Goal: Task Accomplishment & Management: Complete application form

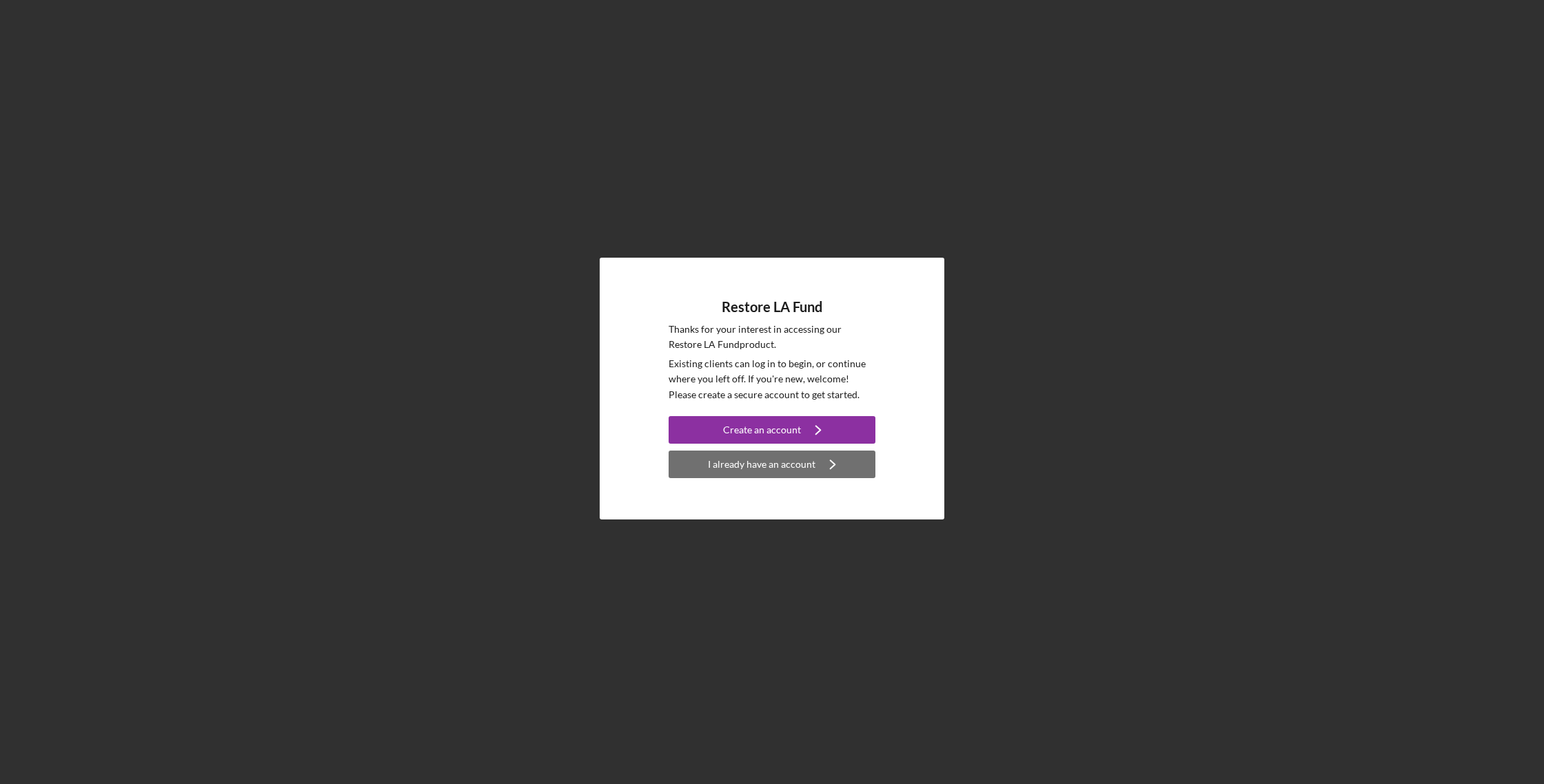
click at [776, 472] on div "I already have an account" at bounding box center [761, 464] width 108 height 28
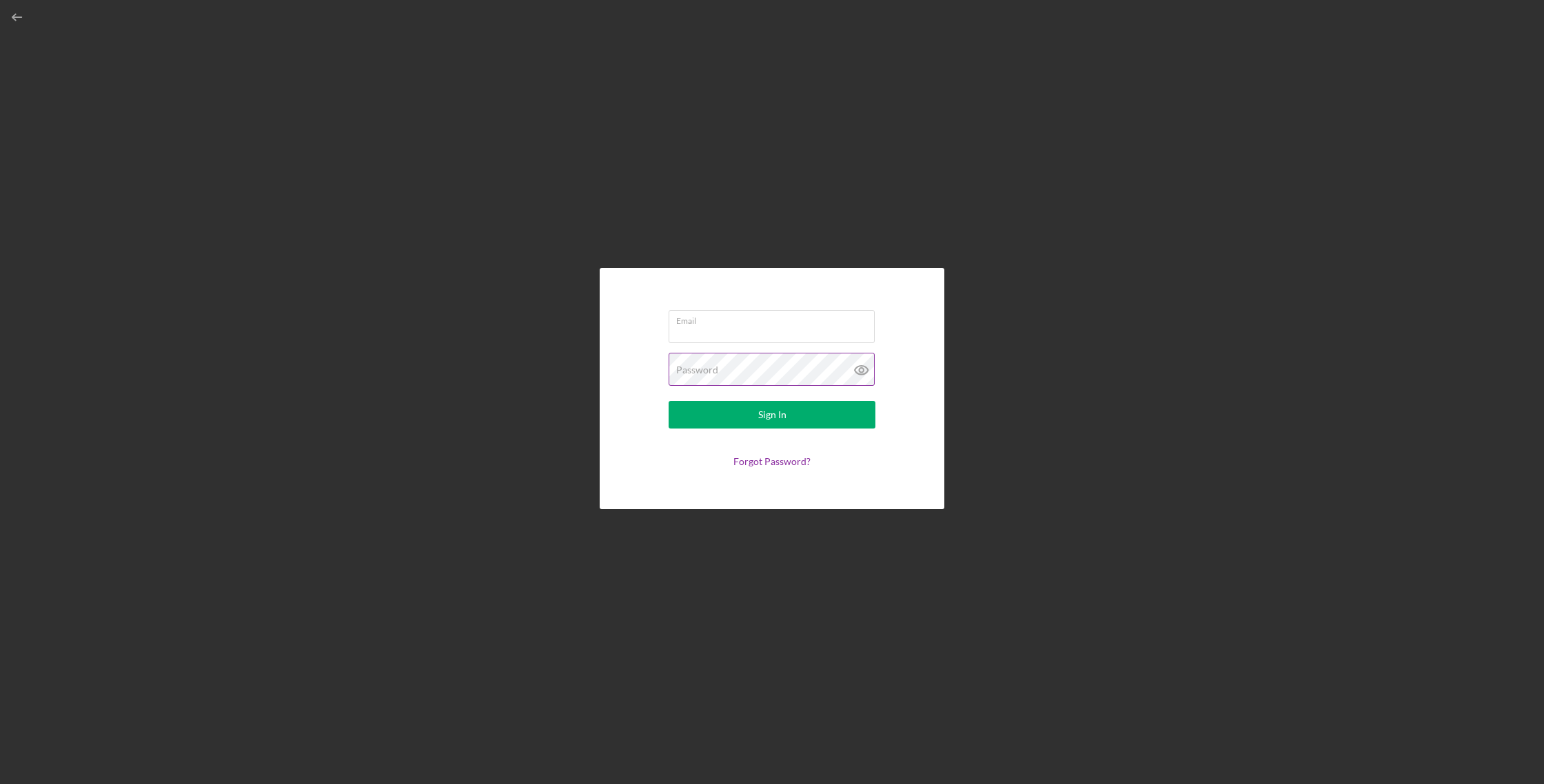
type input "[PERSON_NAME][EMAIL_ADDRESS][DOMAIN_NAME]"
click at [735, 418] on button "Sign In" at bounding box center [772, 414] width 206 height 28
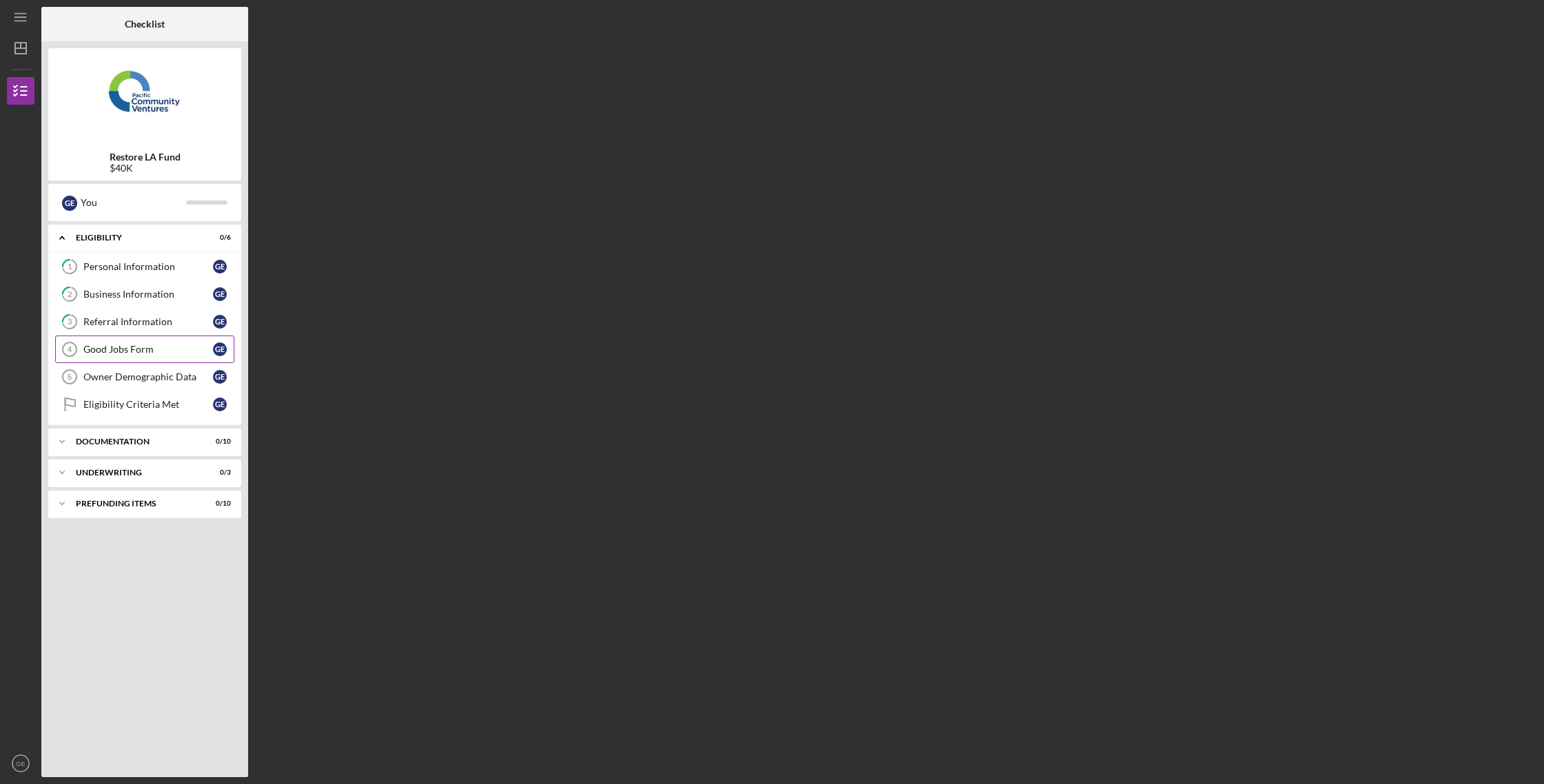
click at [139, 343] on link "Good Jobs Form 4 Good Jobs Form G E" at bounding box center [144, 349] width 179 height 28
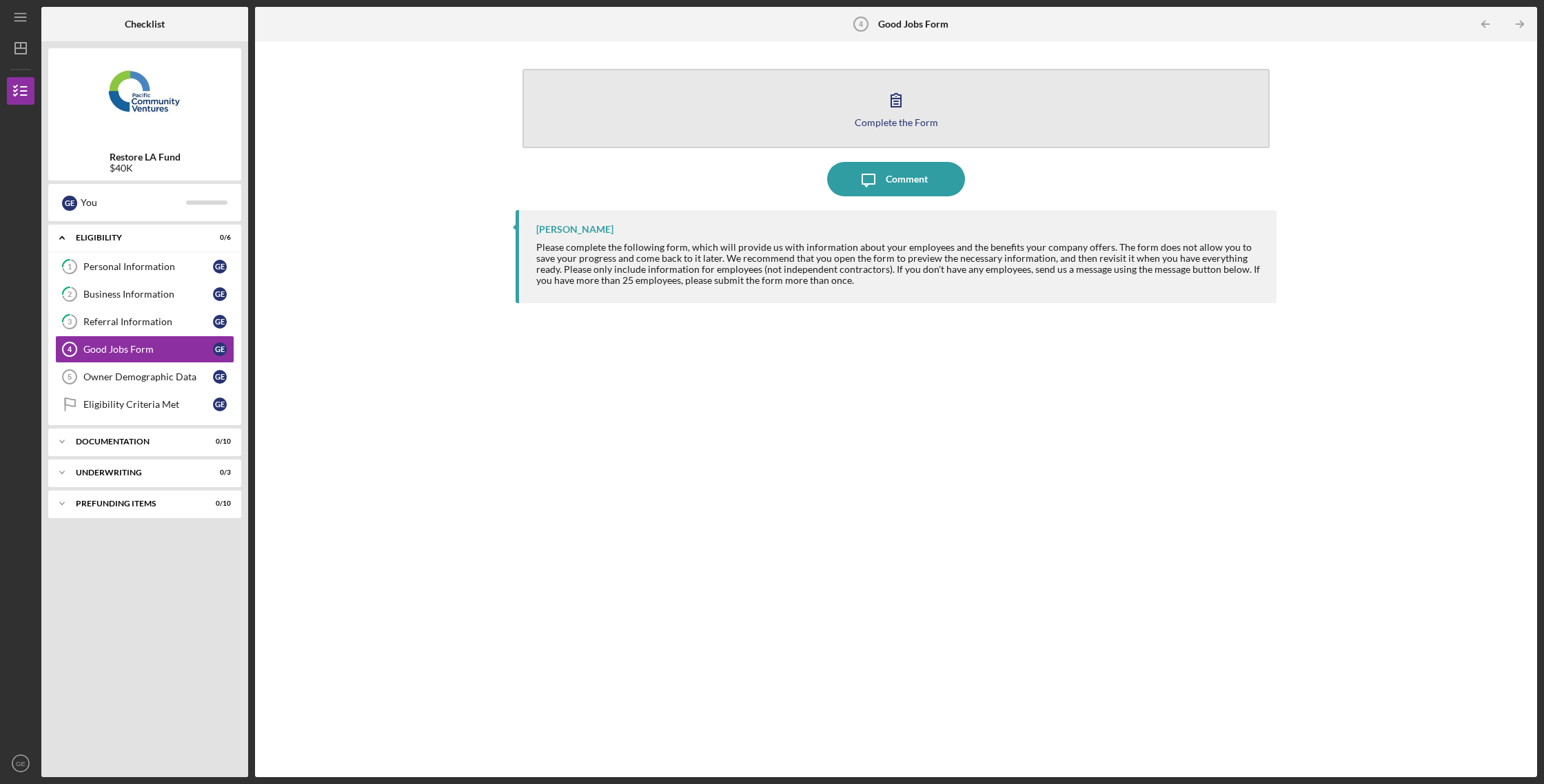
click at [900, 119] on div "Complete the Form" at bounding box center [895, 122] width 83 height 10
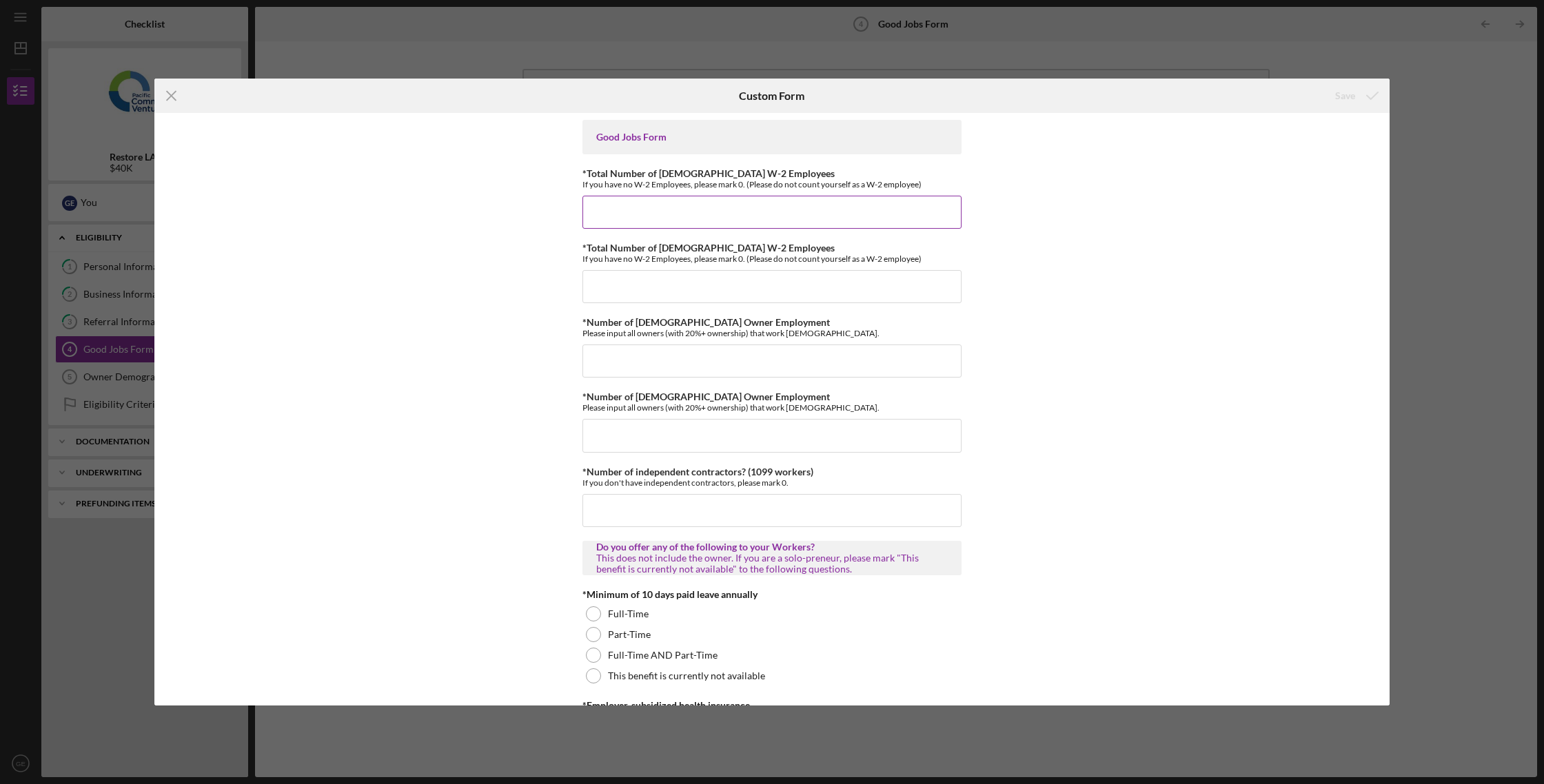
click at [786, 197] on input "*Total Number of [DEMOGRAPHIC_DATA] W-2 Employees" at bounding box center [772, 211] width 379 height 33
type input "2"
type input "1"
click at [737, 272] on input "*Total Number of [DEMOGRAPHIC_DATA] W-2 Employees" at bounding box center [772, 286] width 379 height 33
type input "1"
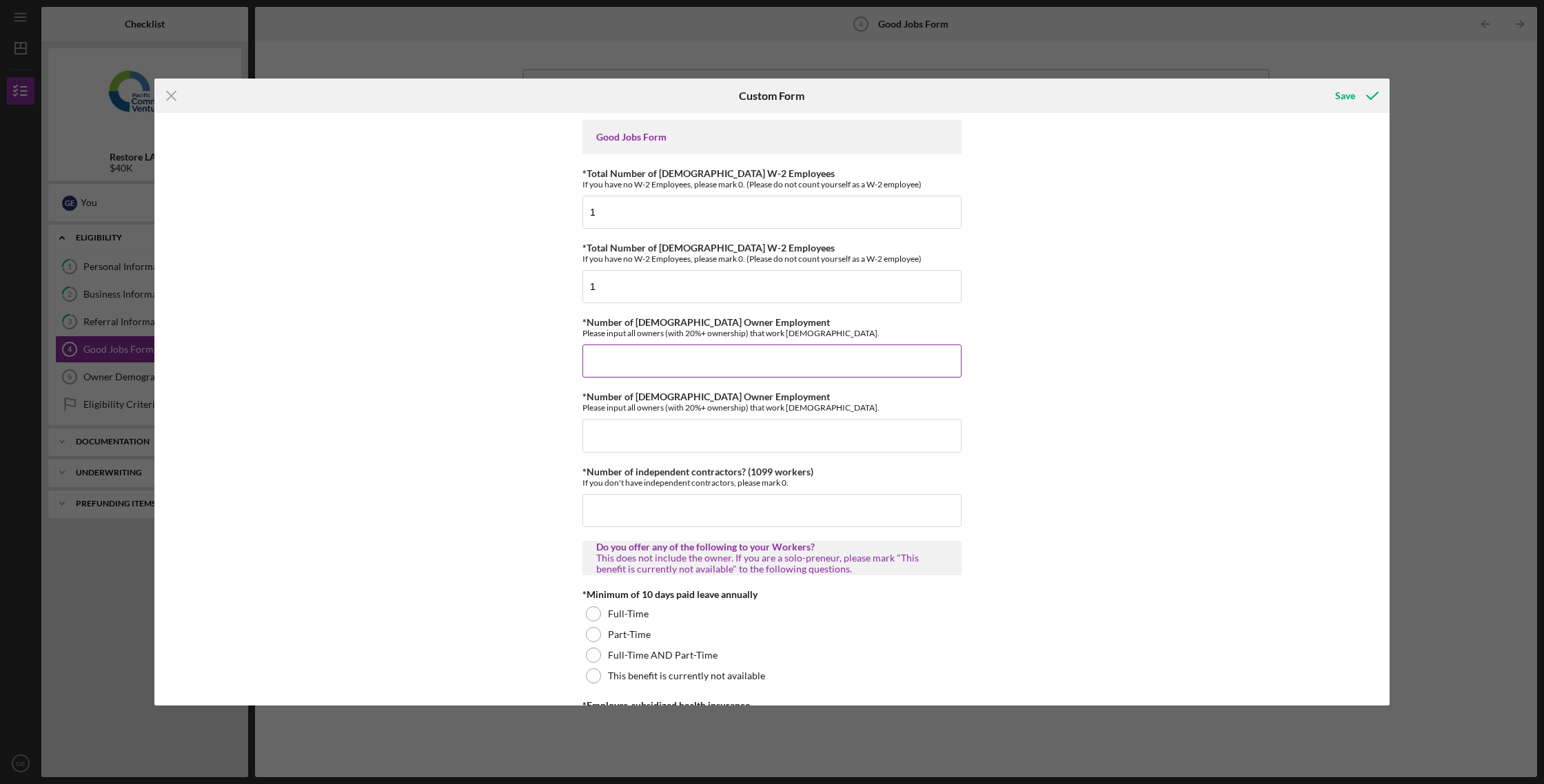
click at [699, 356] on input "*Number of [DEMOGRAPHIC_DATA] Owner Employment" at bounding box center [772, 360] width 379 height 33
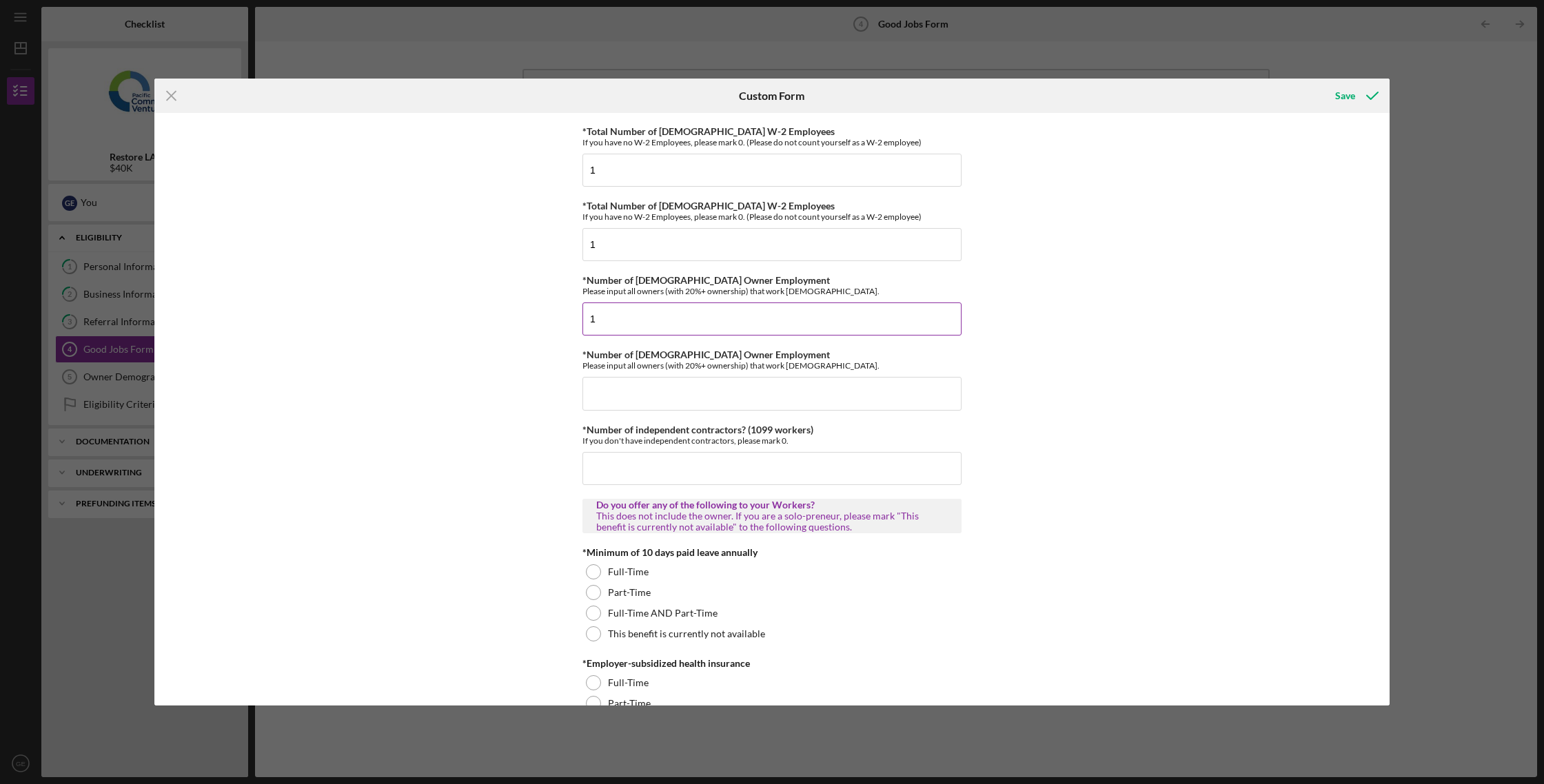
scroll to position [43, 0]
type input "1"
click at [703, 389] on input "*Number of [DEMOGRAPHIC_DATA] Owner Employment" at bounding box center [772, 392] width 379 height 33
type input "0"
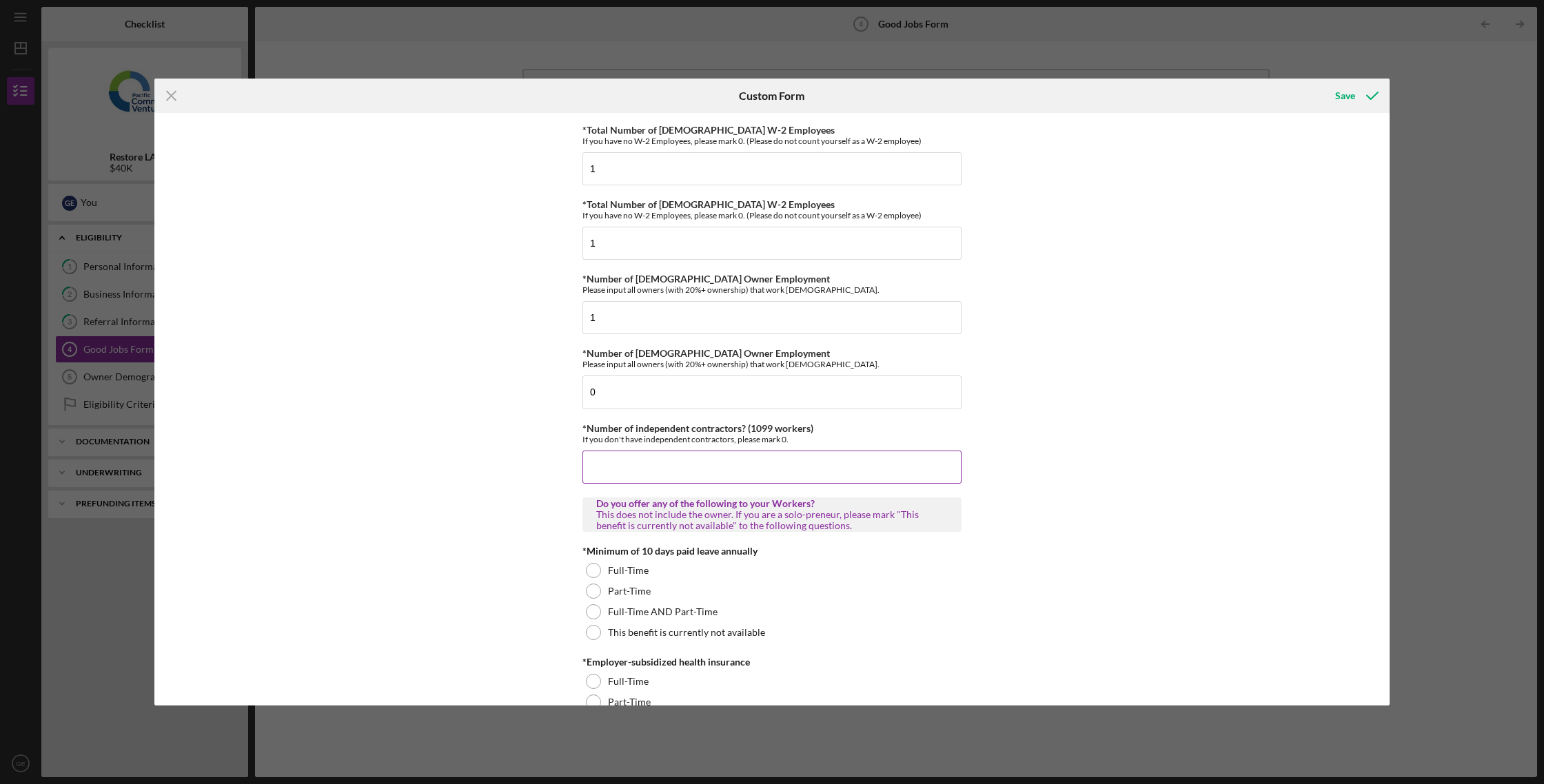
click at [692, 457] on input "*Number of independent contractors? (1099 workers)" at bounding box center [772, 467] width 379 height 33
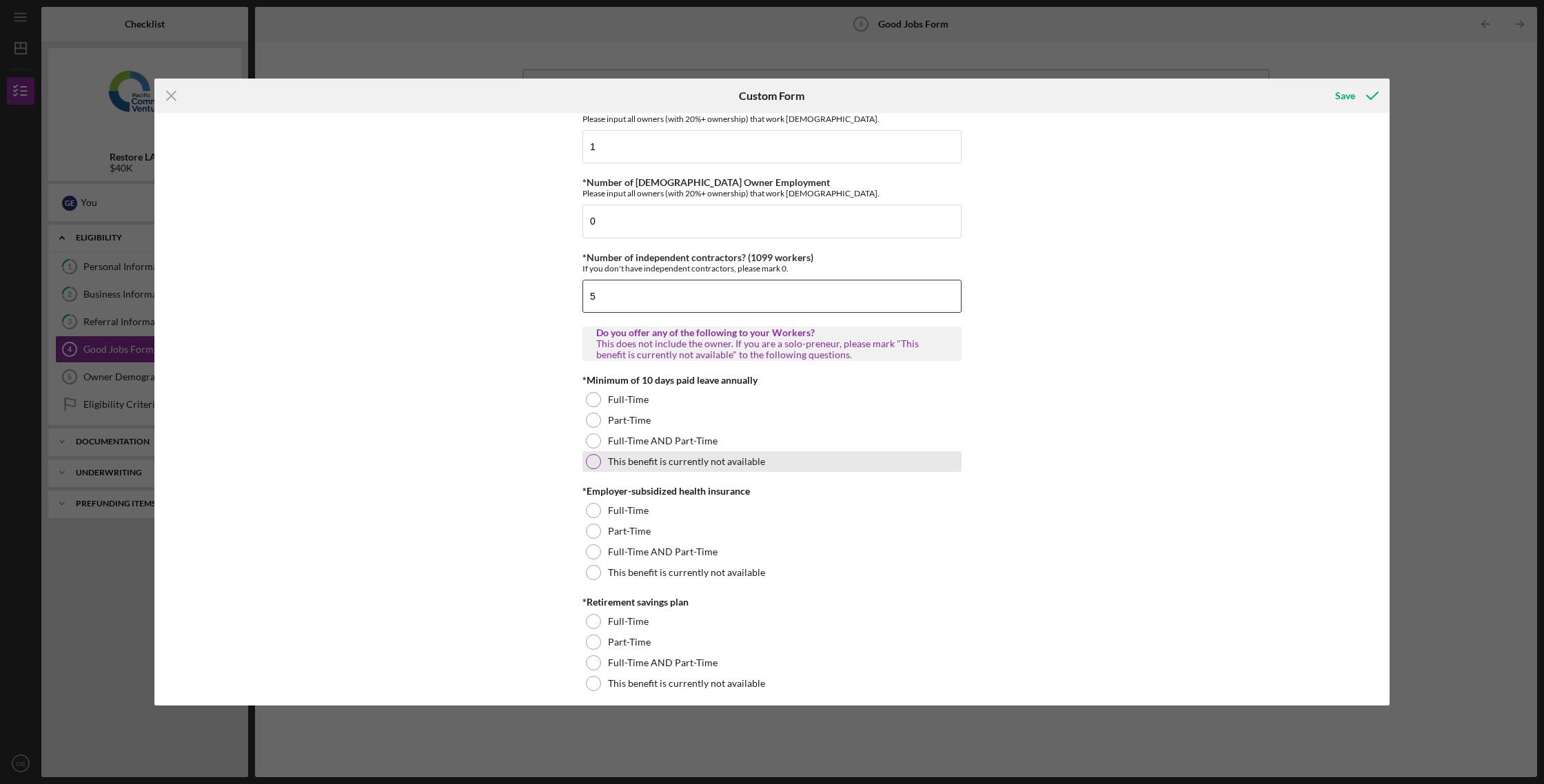
type input "5"
click at [722, 468] on div "This benefit is currently not available" at bounding box center [772, 461] width 379 height 21
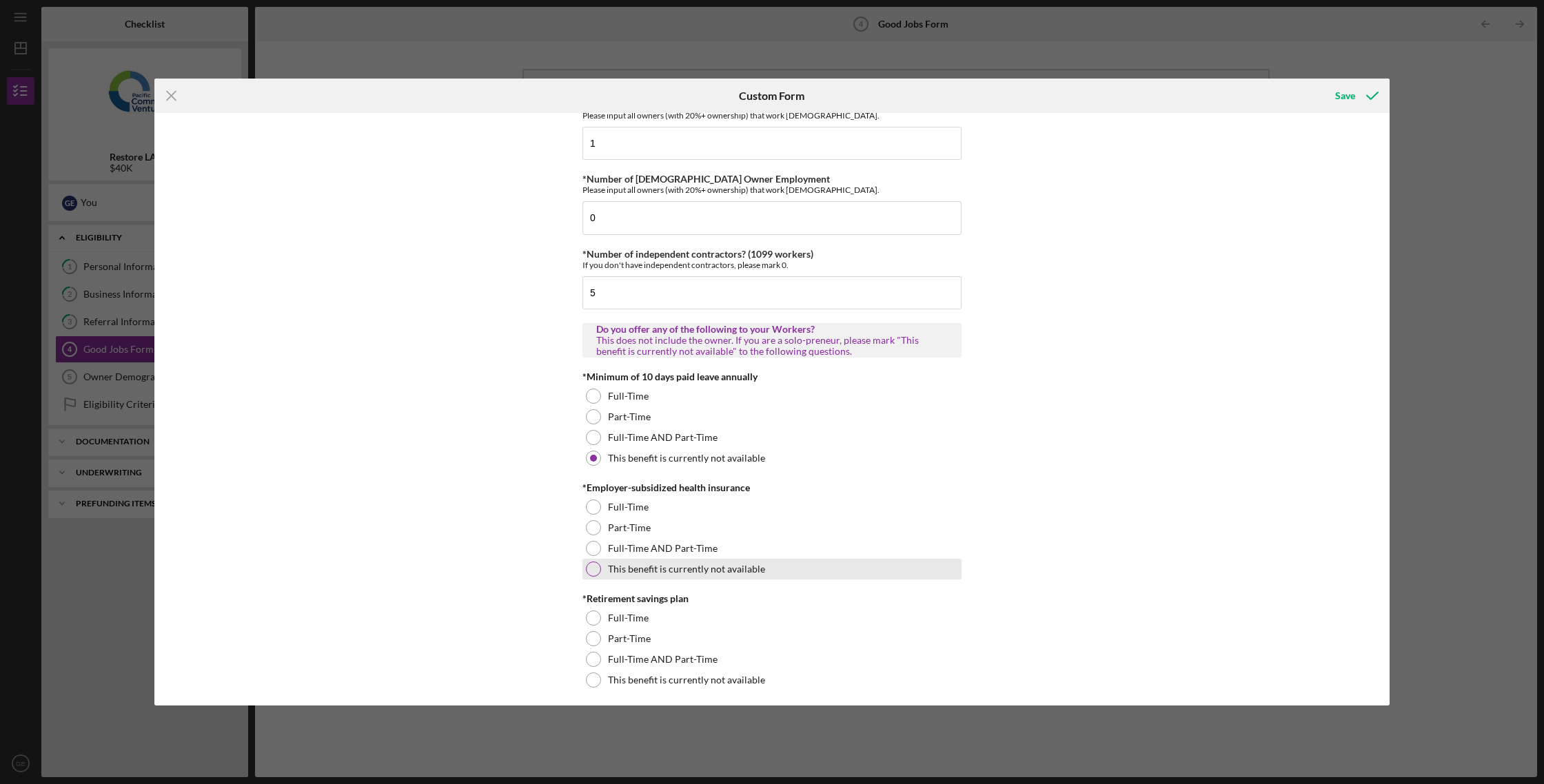
click at [687, 566] on label "This benefit is currently not available" at bounding box center [687, 568] width 158 height 11
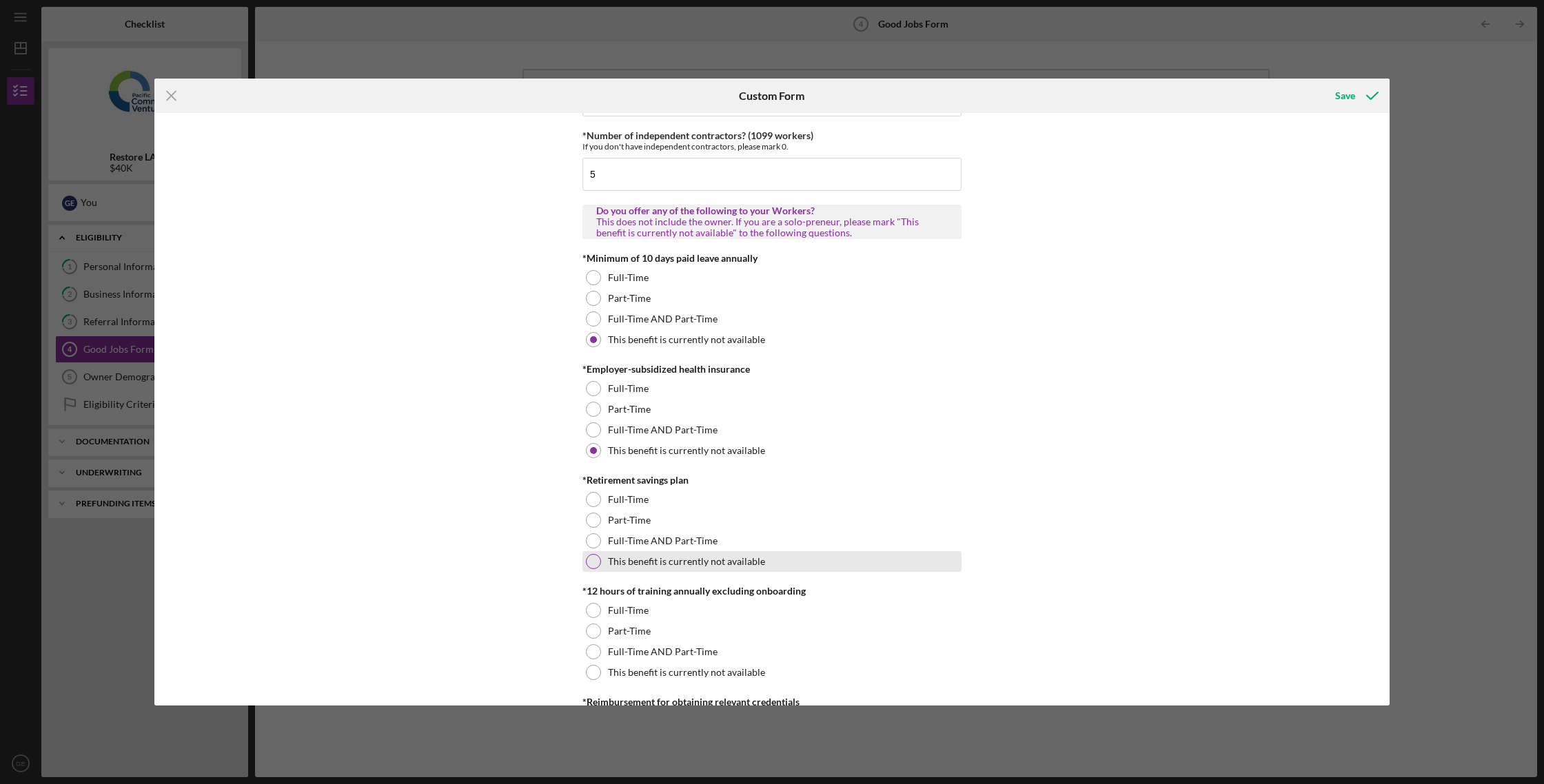
scroll to position [337, 0]
click at [695, 559] on label "This benefit is currently not available" at bounding box center [687, 560] width 158 height 11
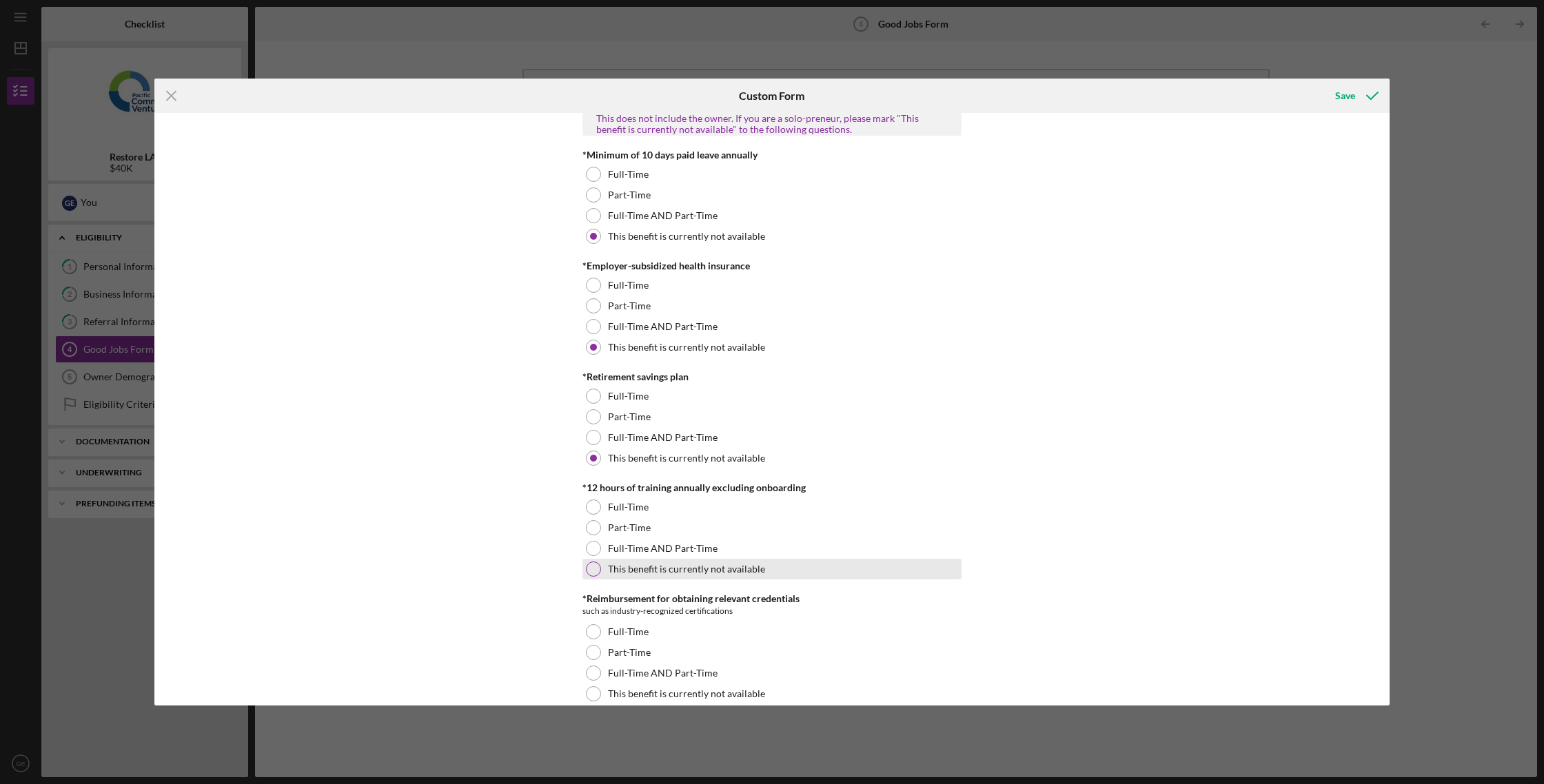
scroll to position [442, 0]
click at [692, 563] on label "This benefit is currently not available" at bounding box center [687, 566] width 158 height 11
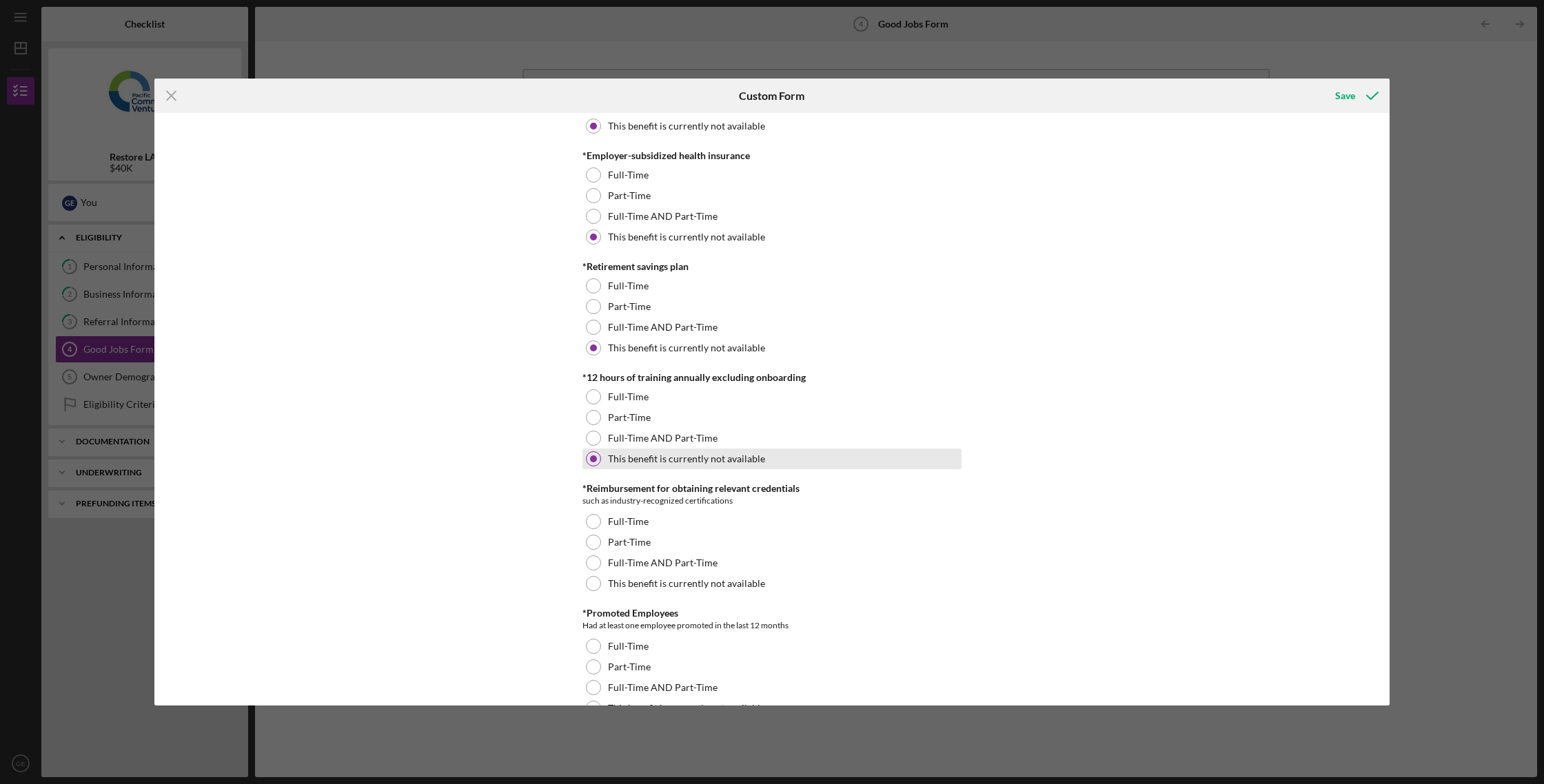
scroll to position [557, 0]
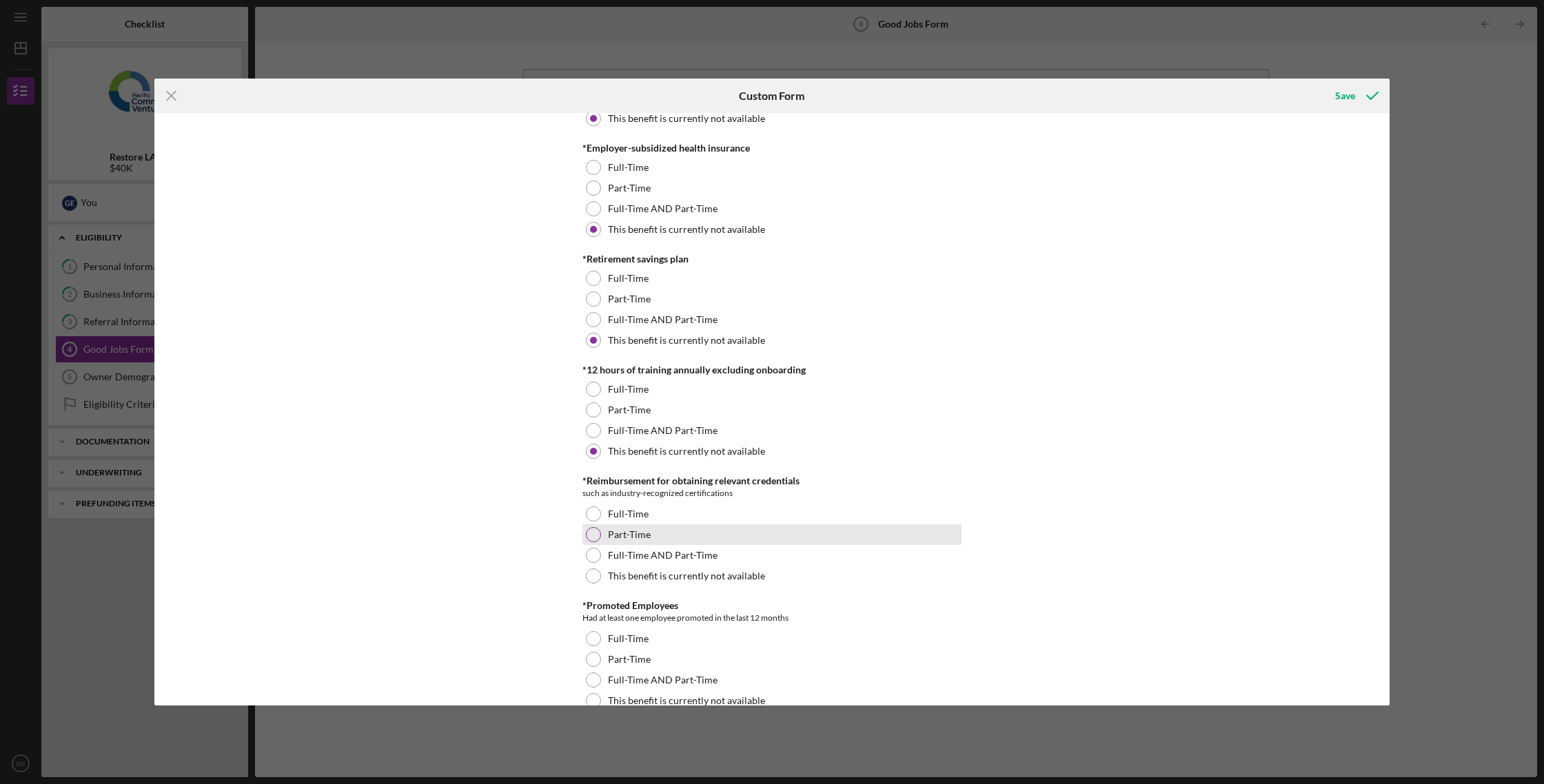
click at [638, 531] on label "Part-Time" at bounding box center [629, 534] width 43 height 11
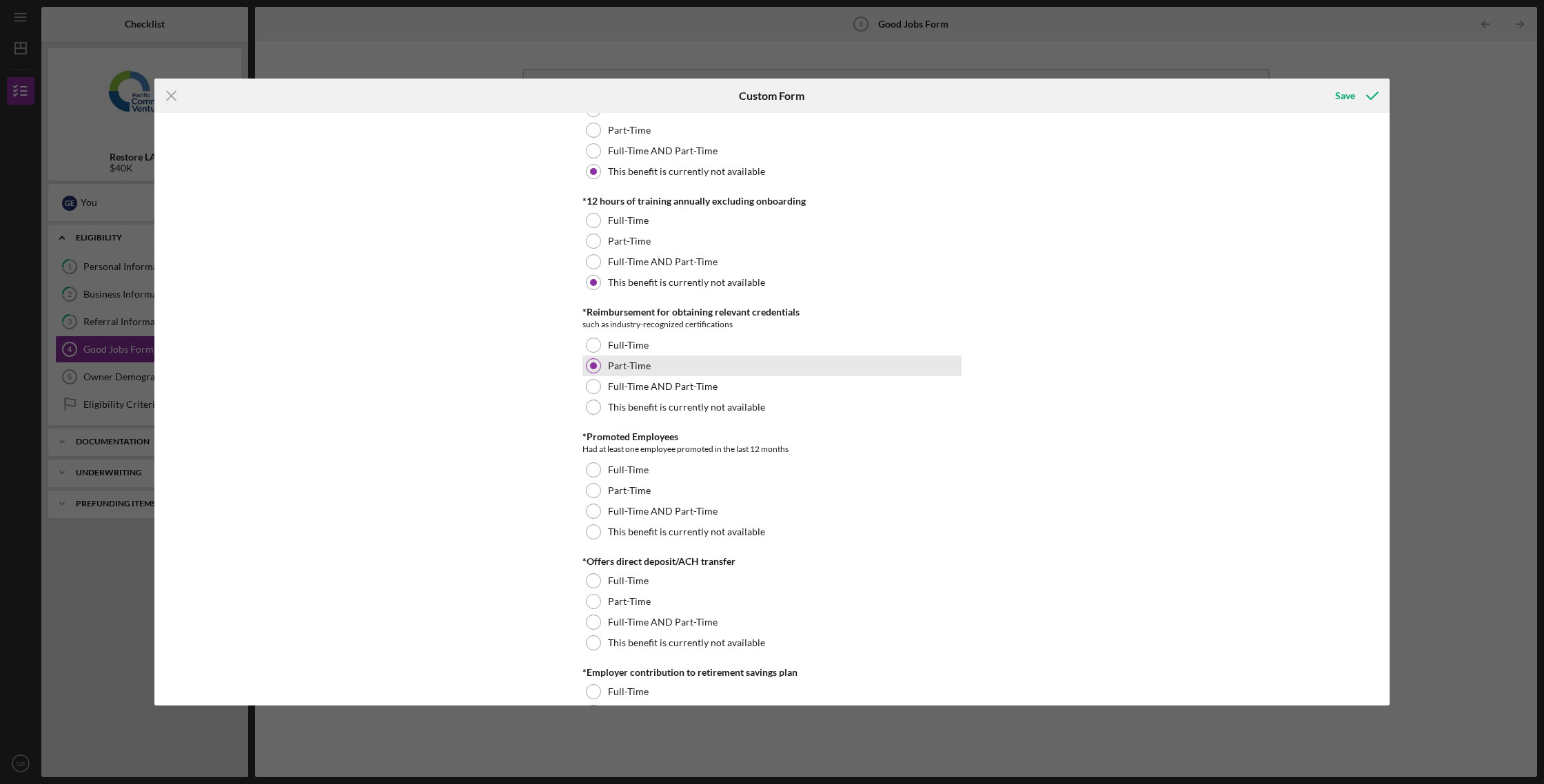
scroll to position [732, 0]
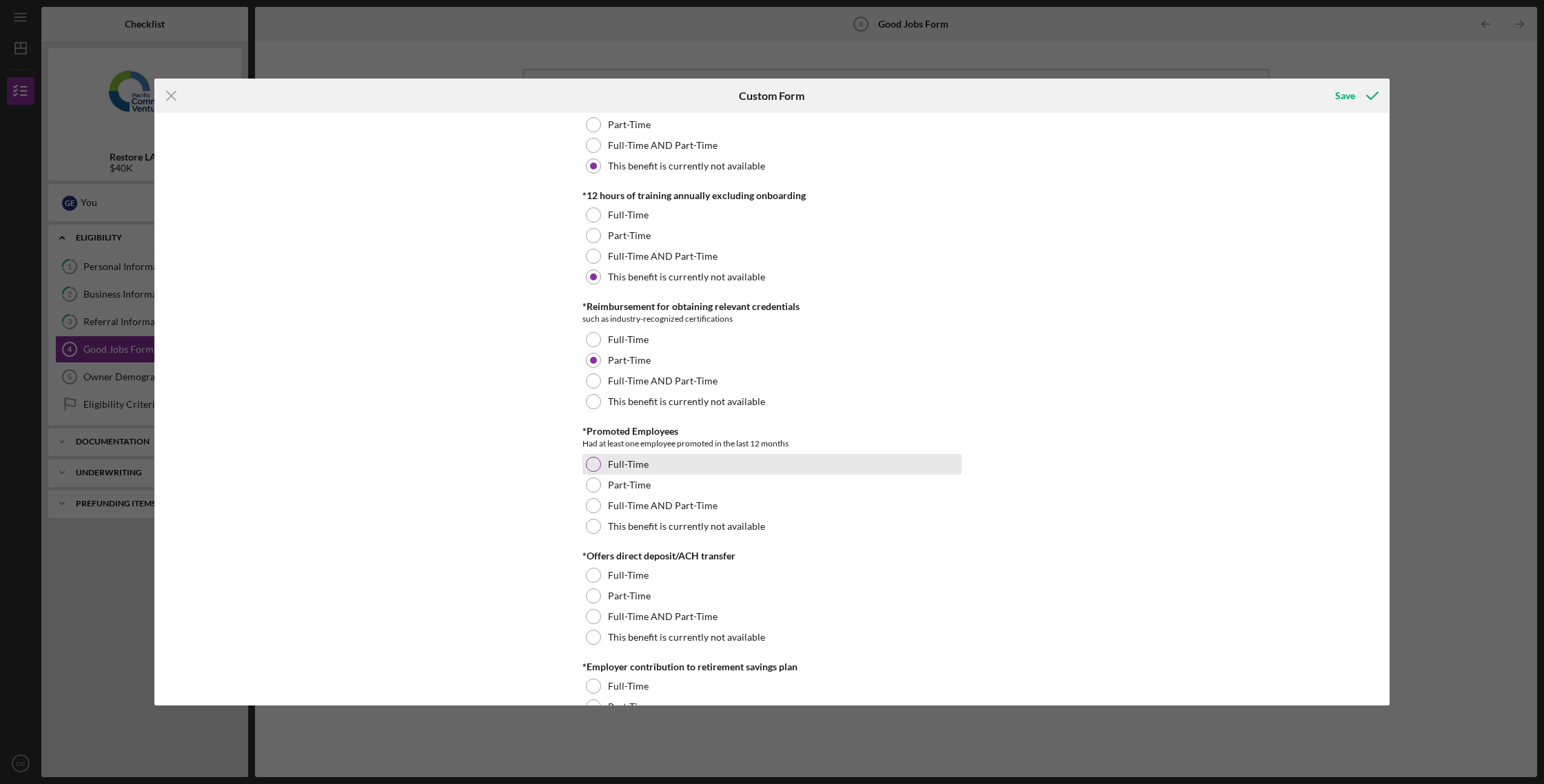
click at [641, 471] on div "Full-Time" at bounding box center [772, 464] width 379 height 21
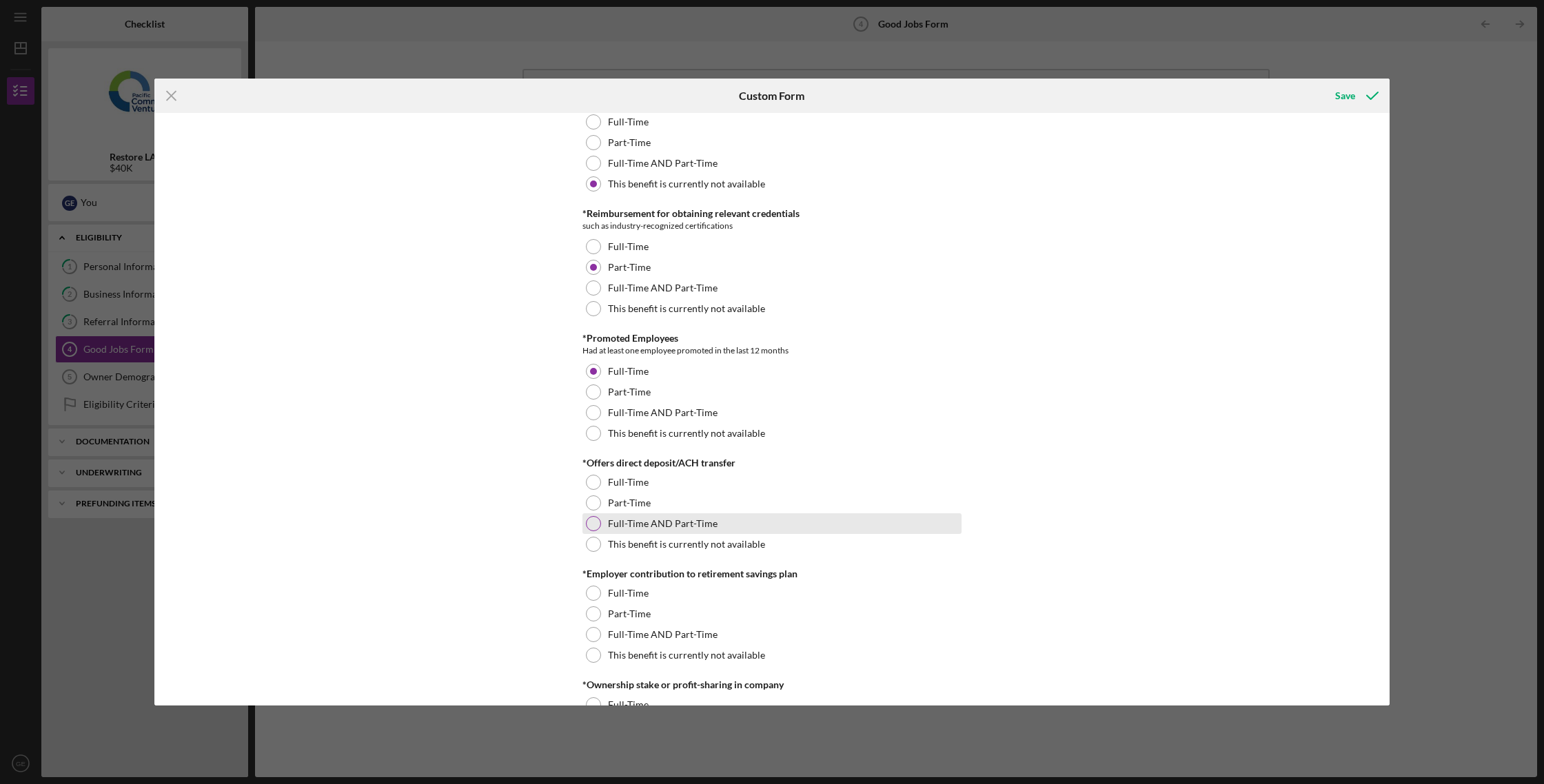
scroll to position [827, 0]
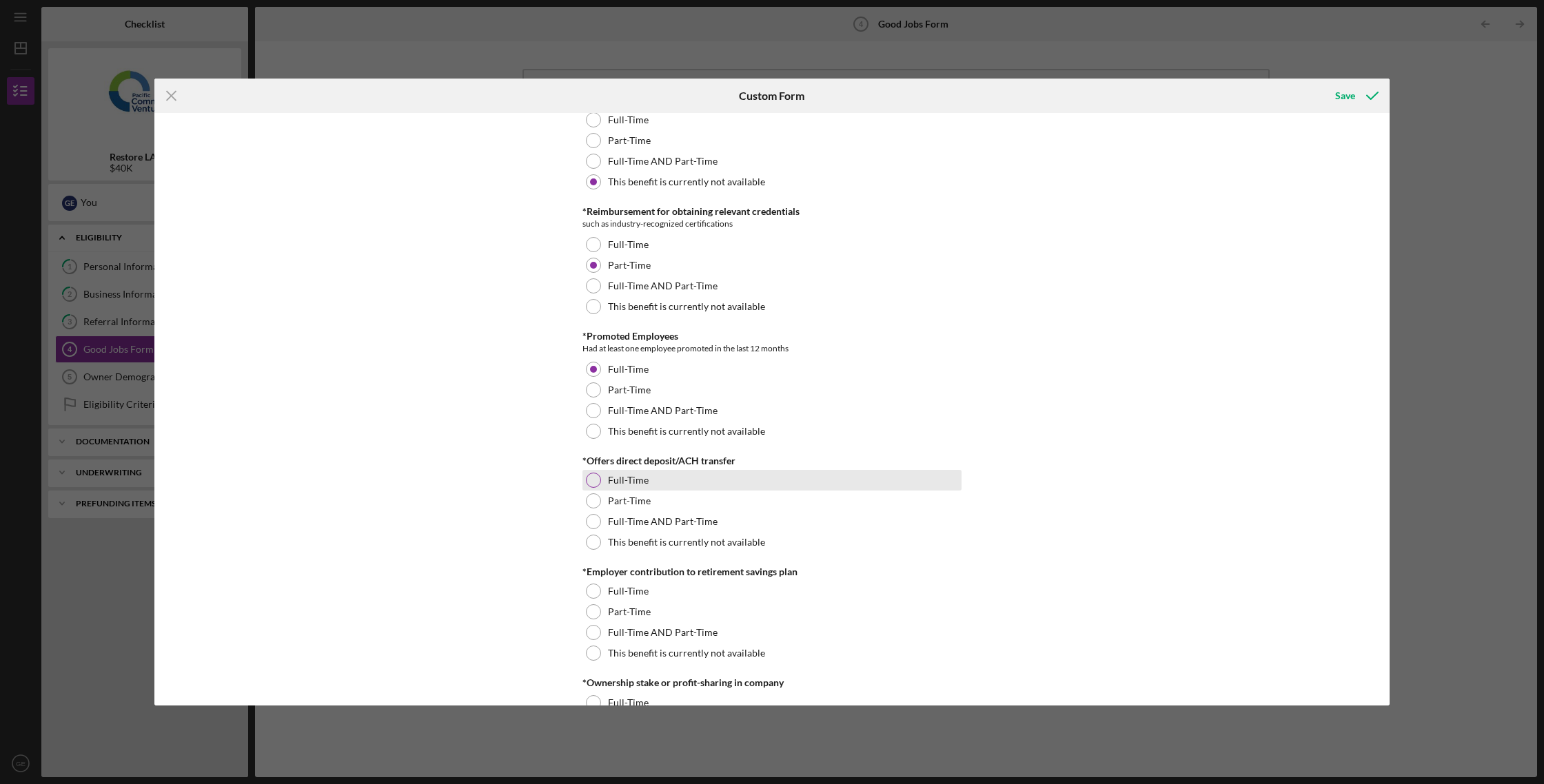
click at [646, 485] on div "Full-Time" at bounding box center [772, 480] width 379 height 21
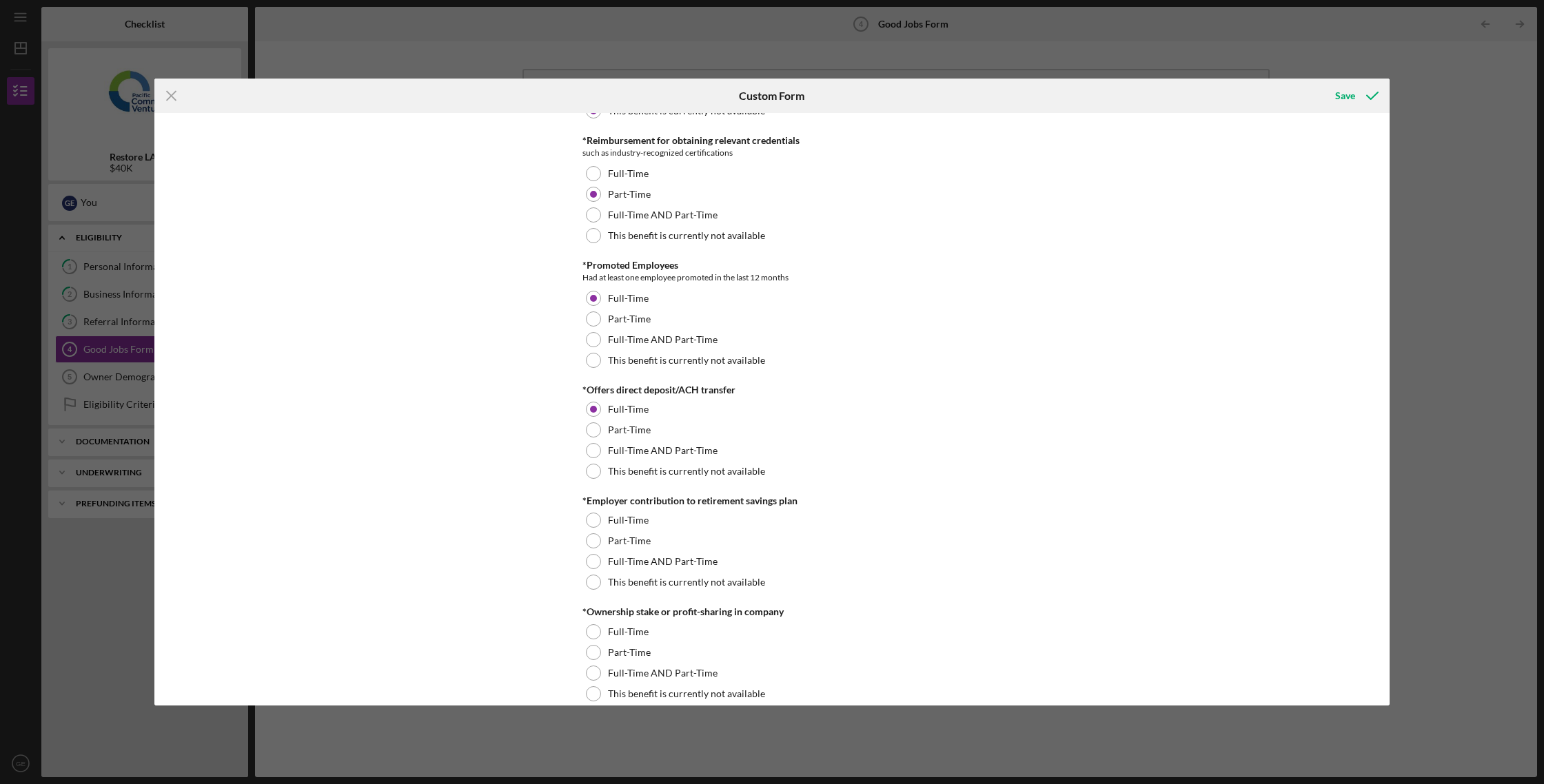
scroll to position [915, 0]
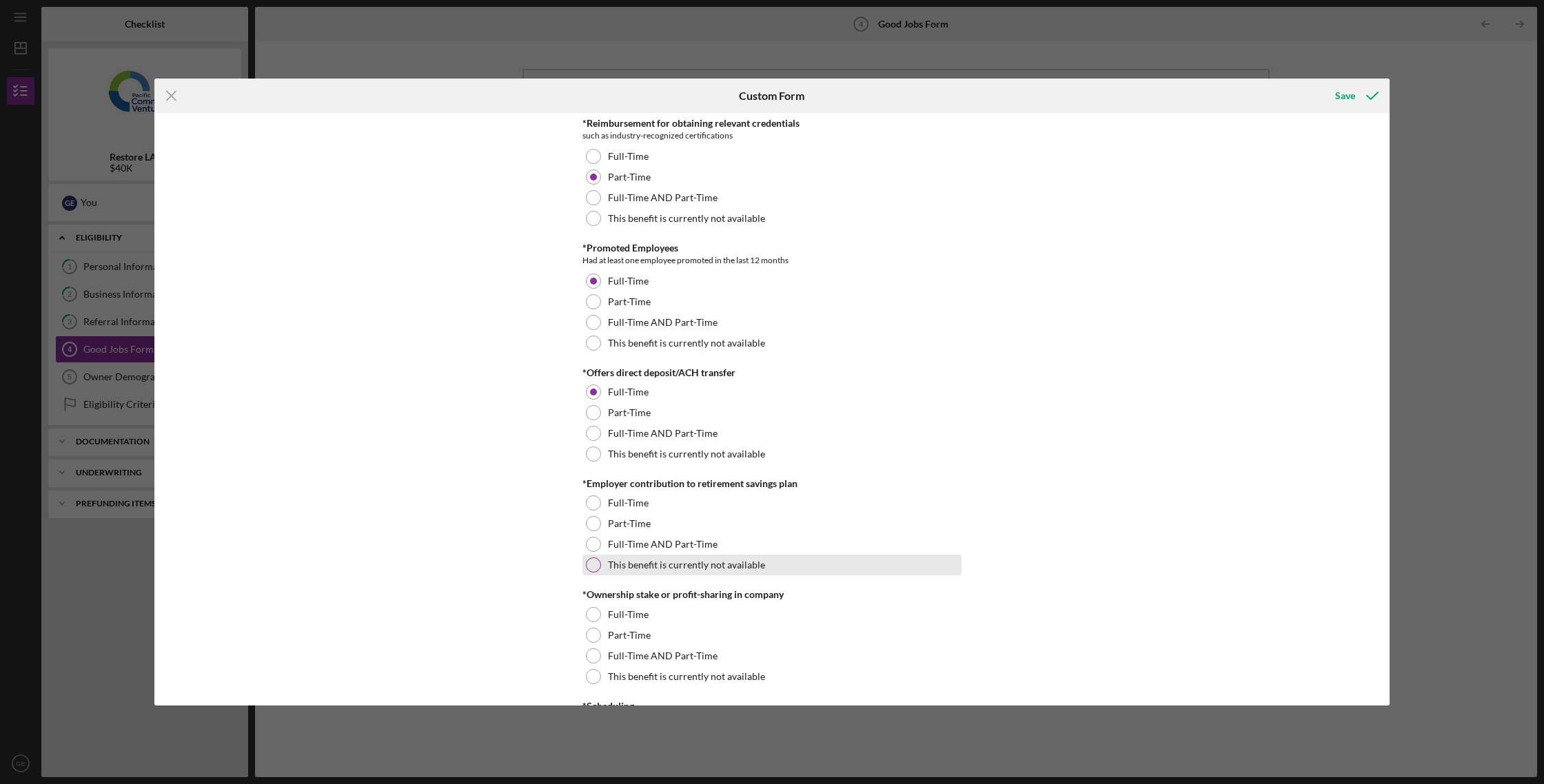
click at [642, 563] on label "This benefit is currently not available" at bounding box center [687, 564] width 158 height 11
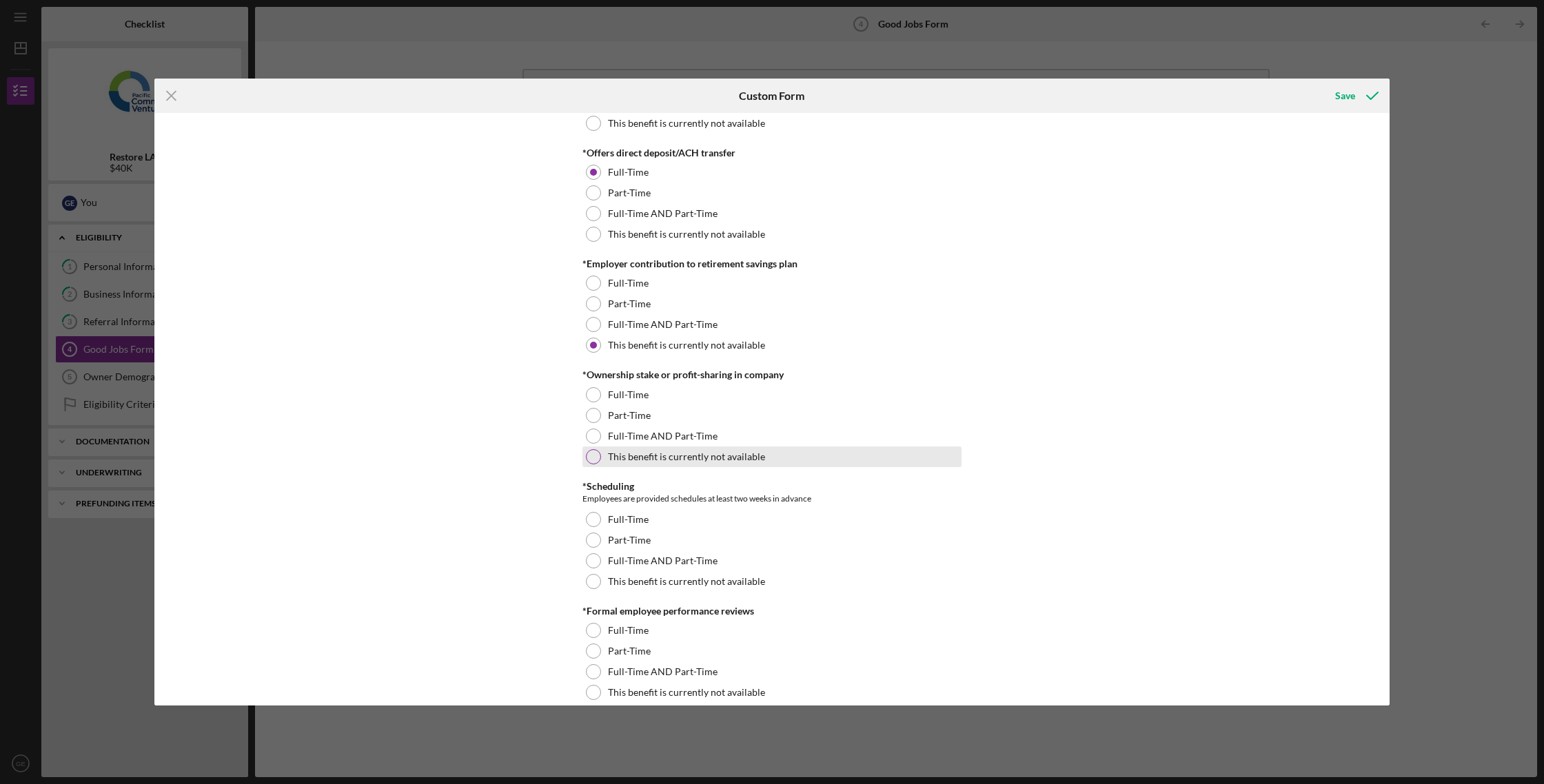
scroll to position [1136, 0]
click at [654, 450] on label "This benefit is currently not available" at bounding box center [687, 455] width 158 height 11
click at [643, 517] on label "Full-Time" at bounding box center [628, 522] width 40 height 11
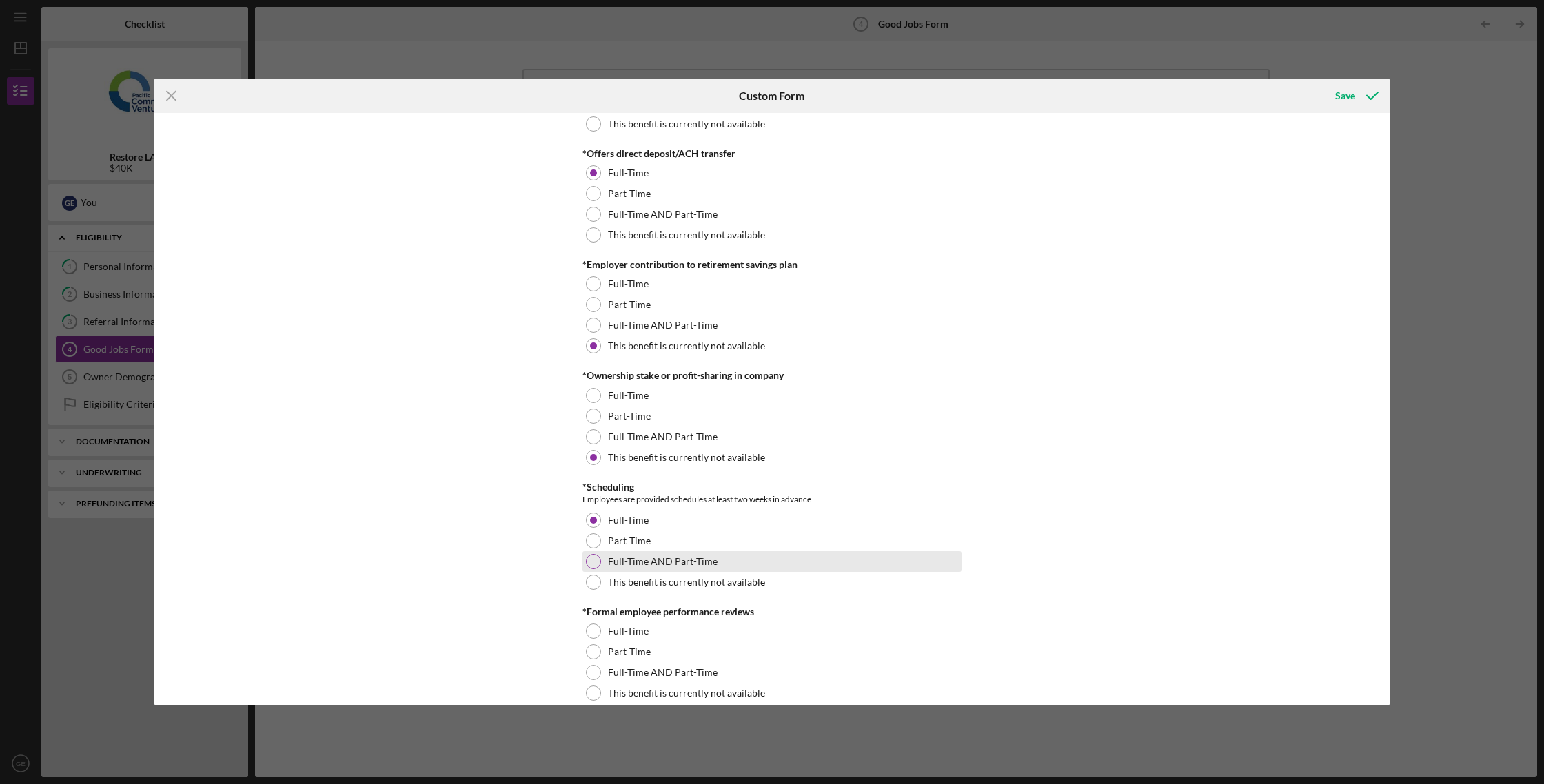
click at [632, 557] on label "Full-Time AND Part-Time" at bounding box center [663, 561] width 110 height 11
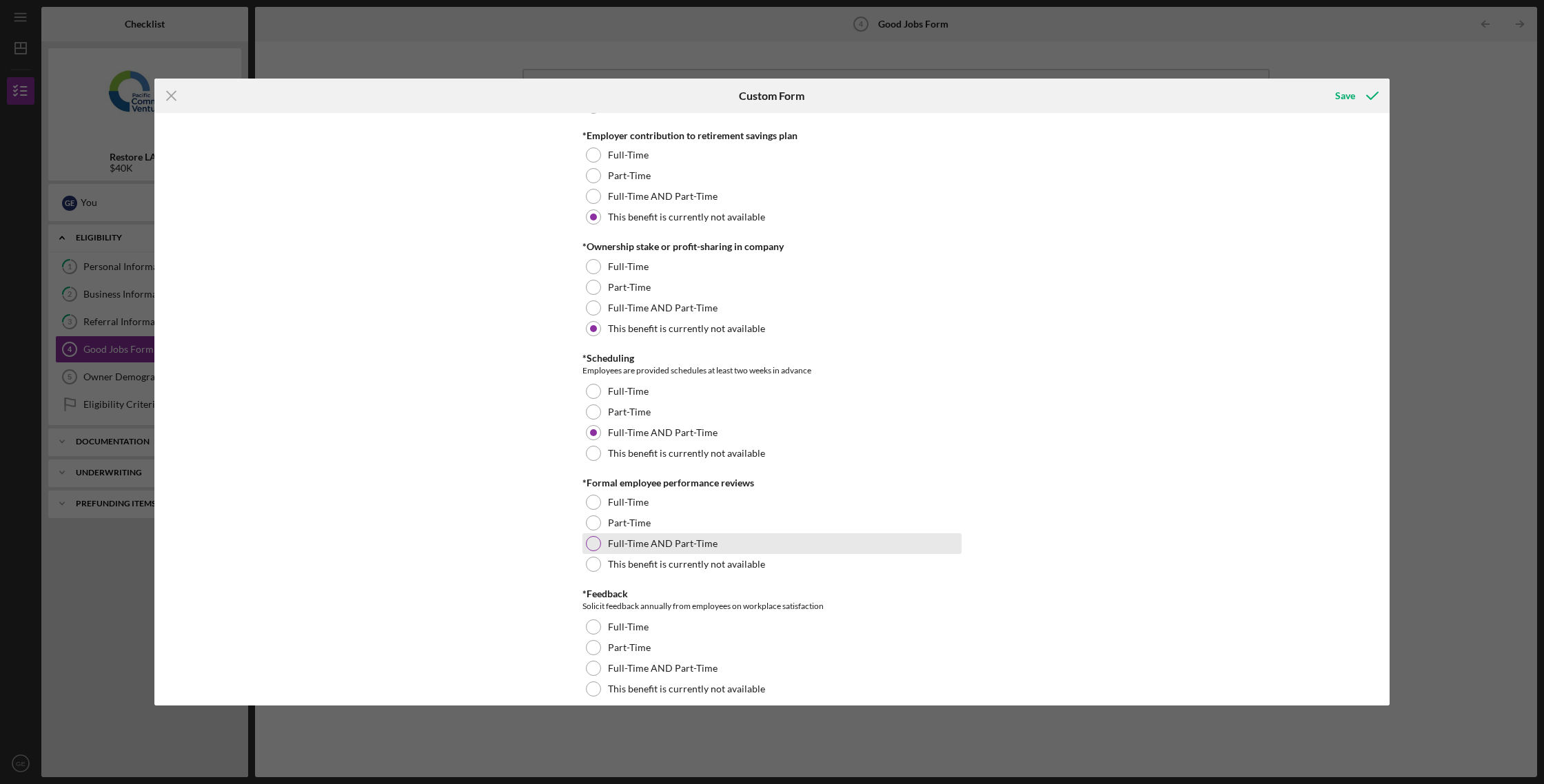
scroll to position [1263, 0]
click at [649, 543] on label "Full-Time AND Part-Time" at bounding box center [663, 542] width 110 height 11
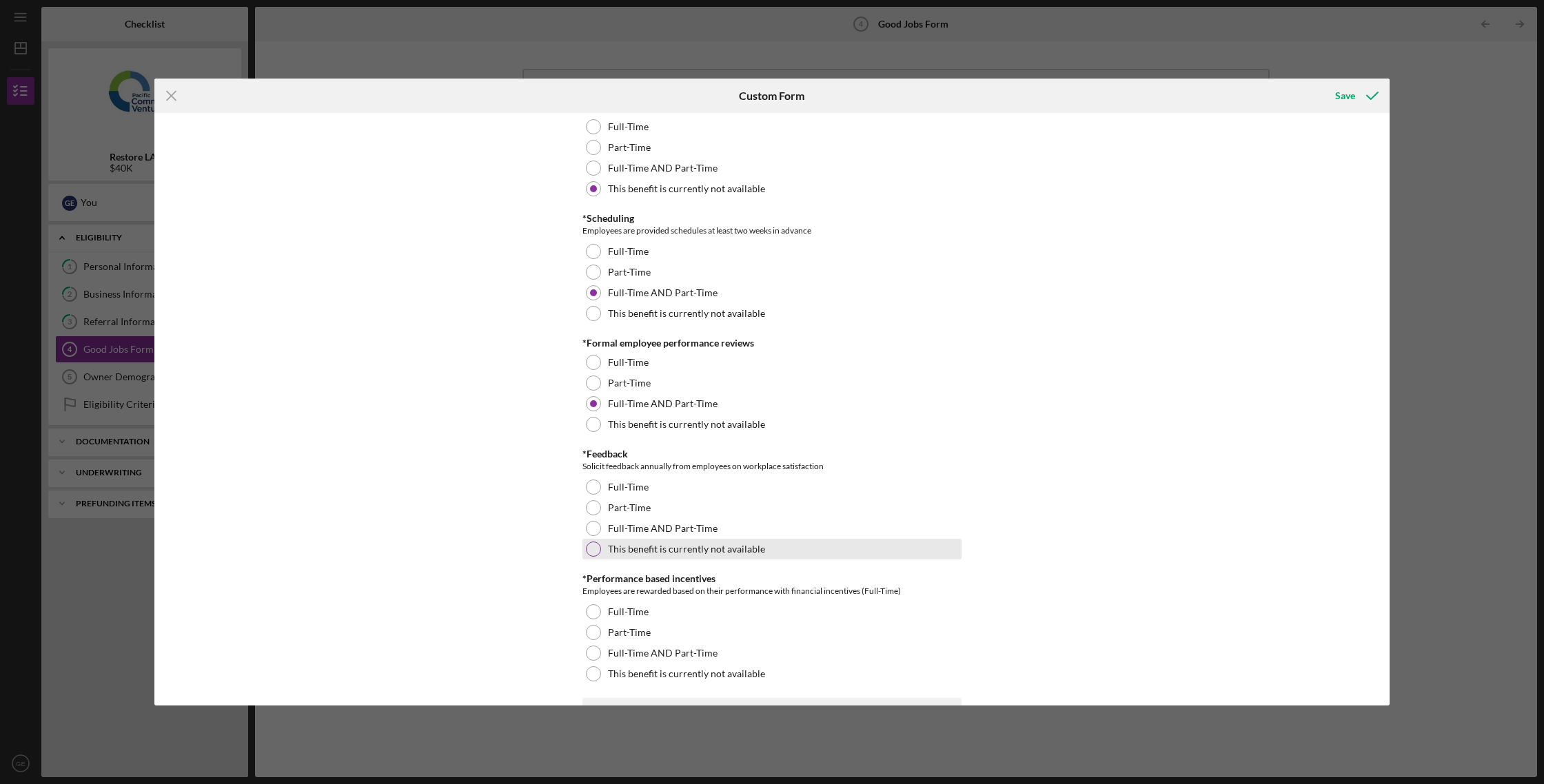
scroll to position [1435, 0]
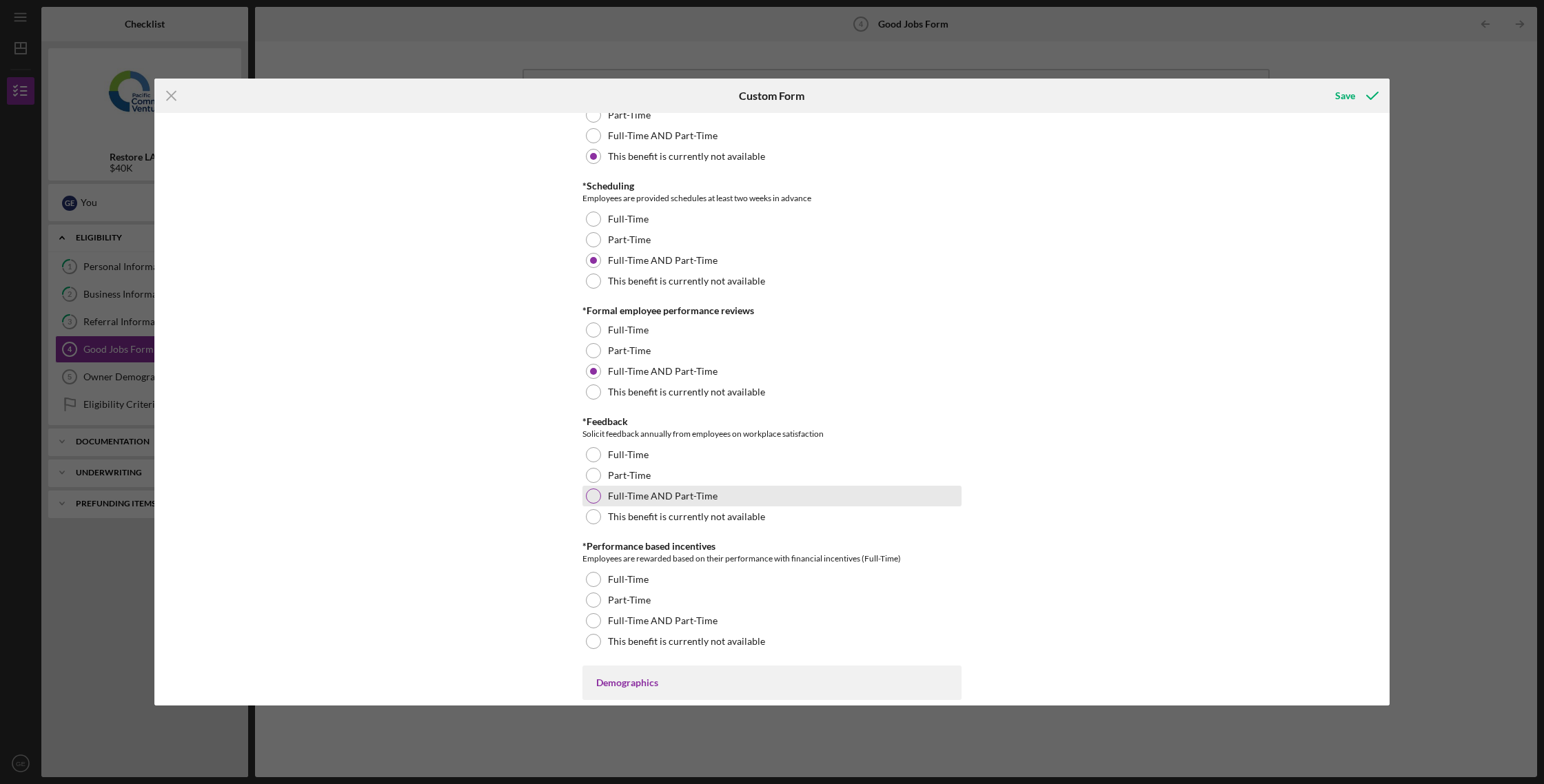
click at [667, 498] on label "Full-Time AND Part-Time" at bounding box center [663, 495] width 110 height 11
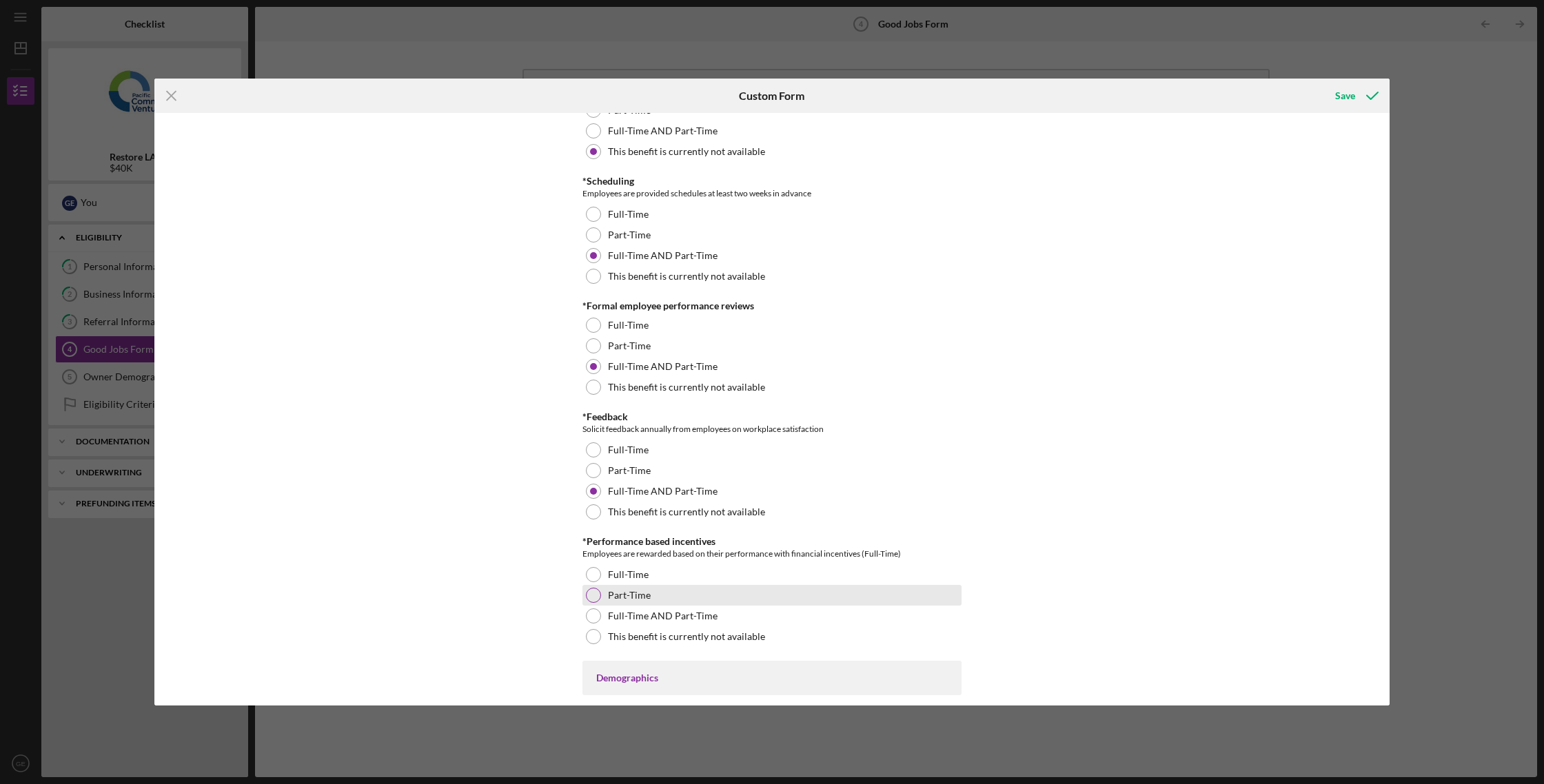
scroll to position [1457, 0]
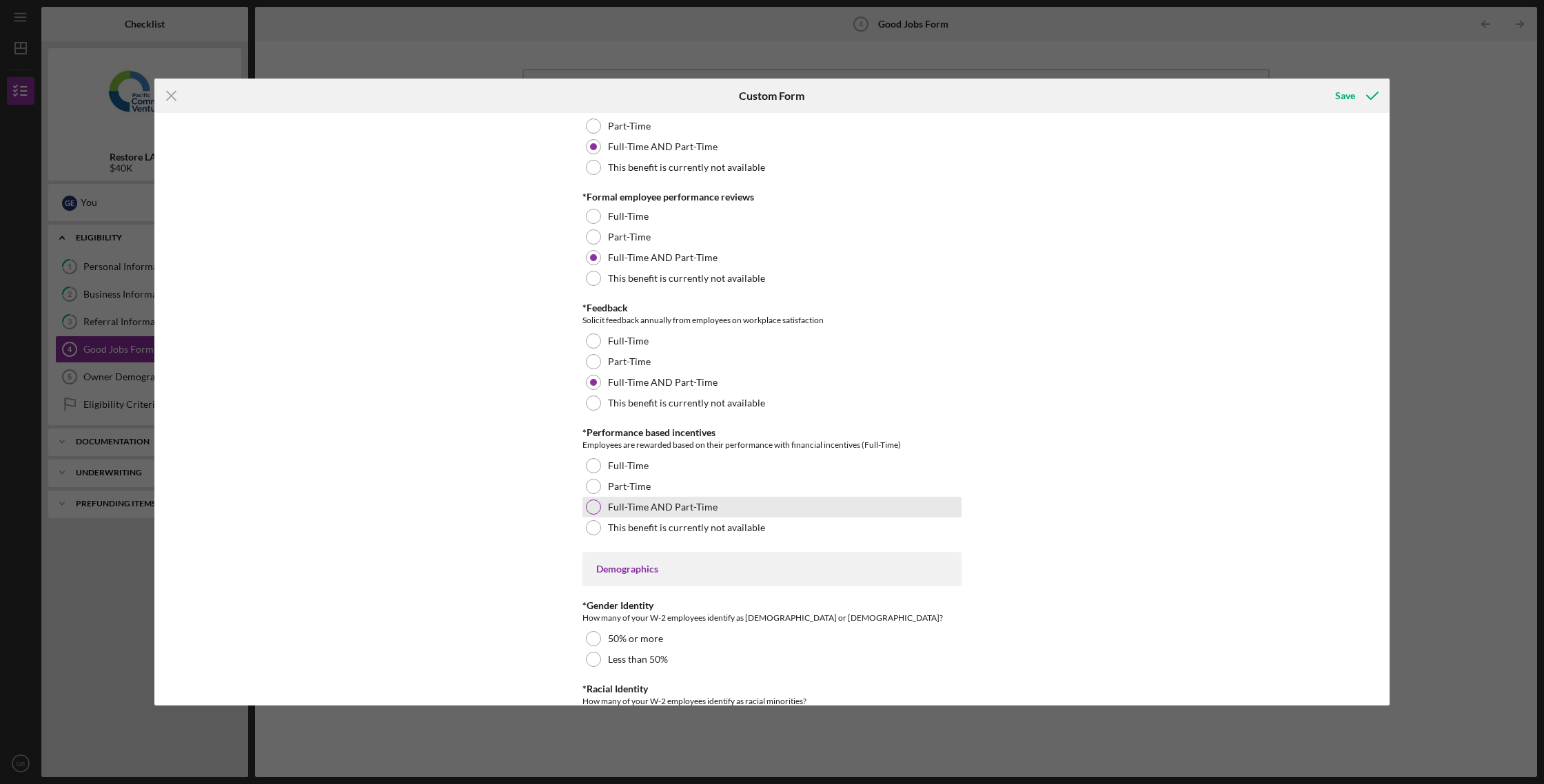
click at [661, 509] on label "Full-Time AND Part-Time" at bounding box center [663, 507] width 110 height 11
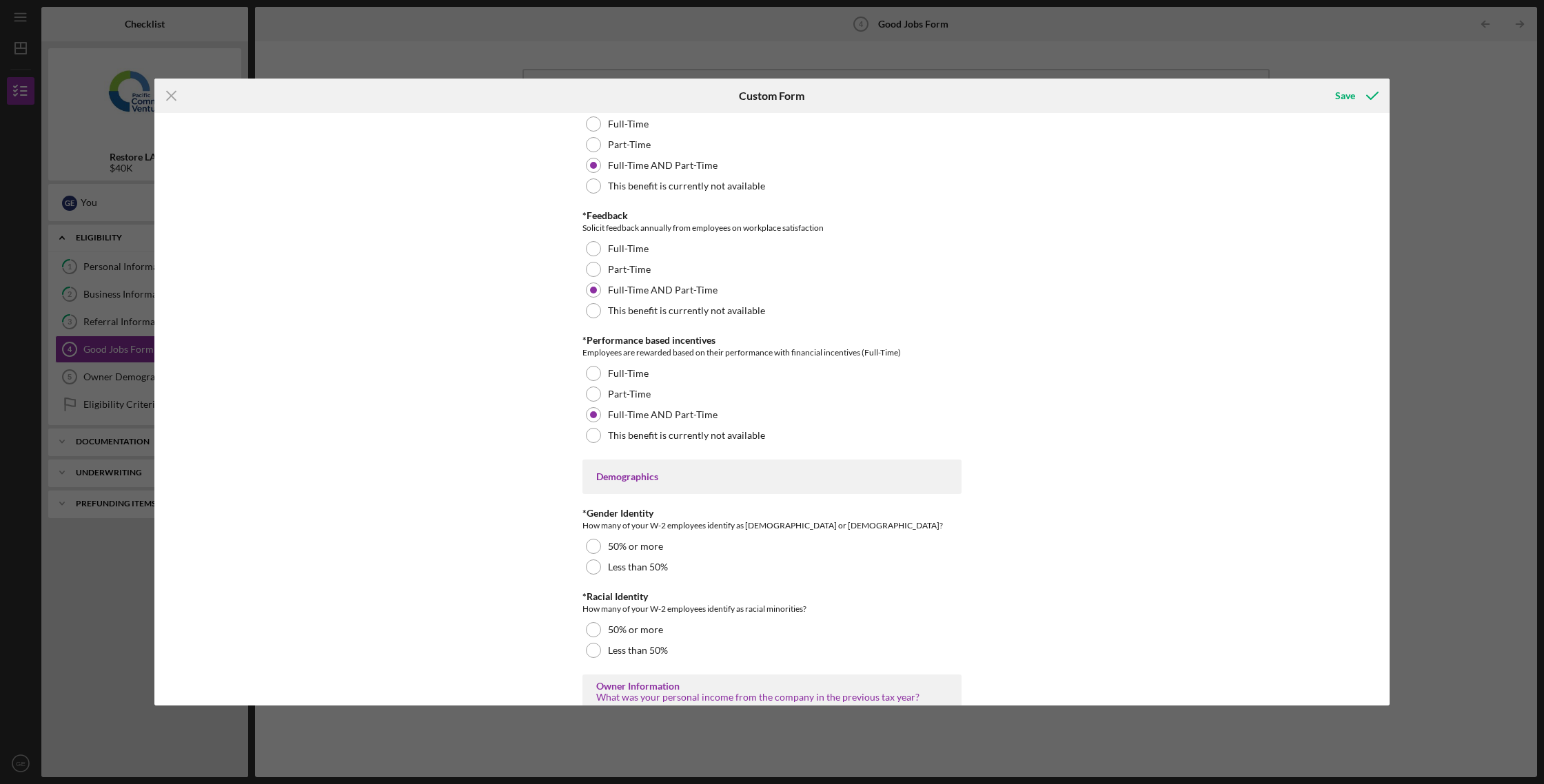
scroll to position [1651, 0]
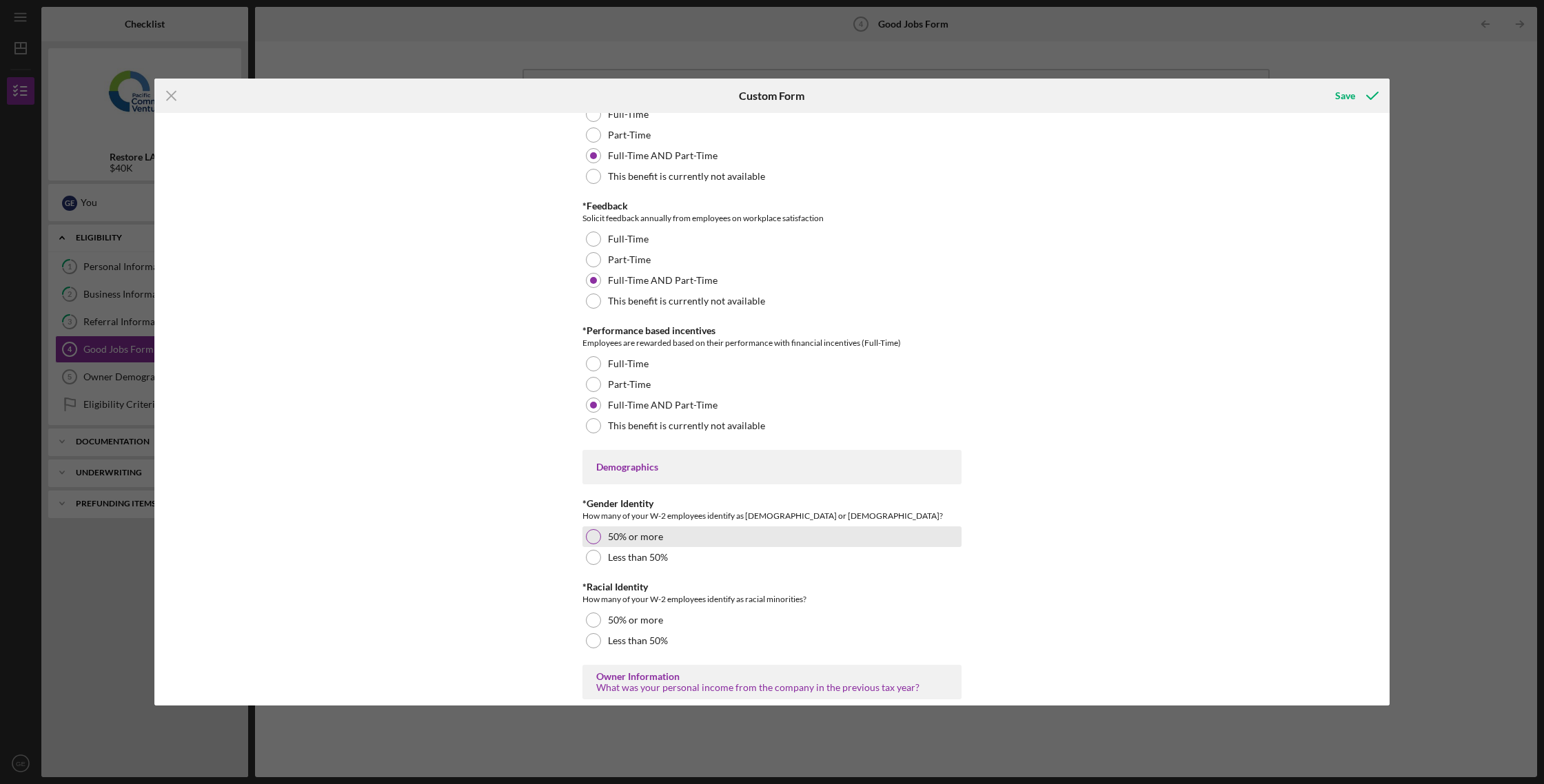
click at [657, 543] on div "50% or more" at bounding box center [772, 536] width 379 height 21
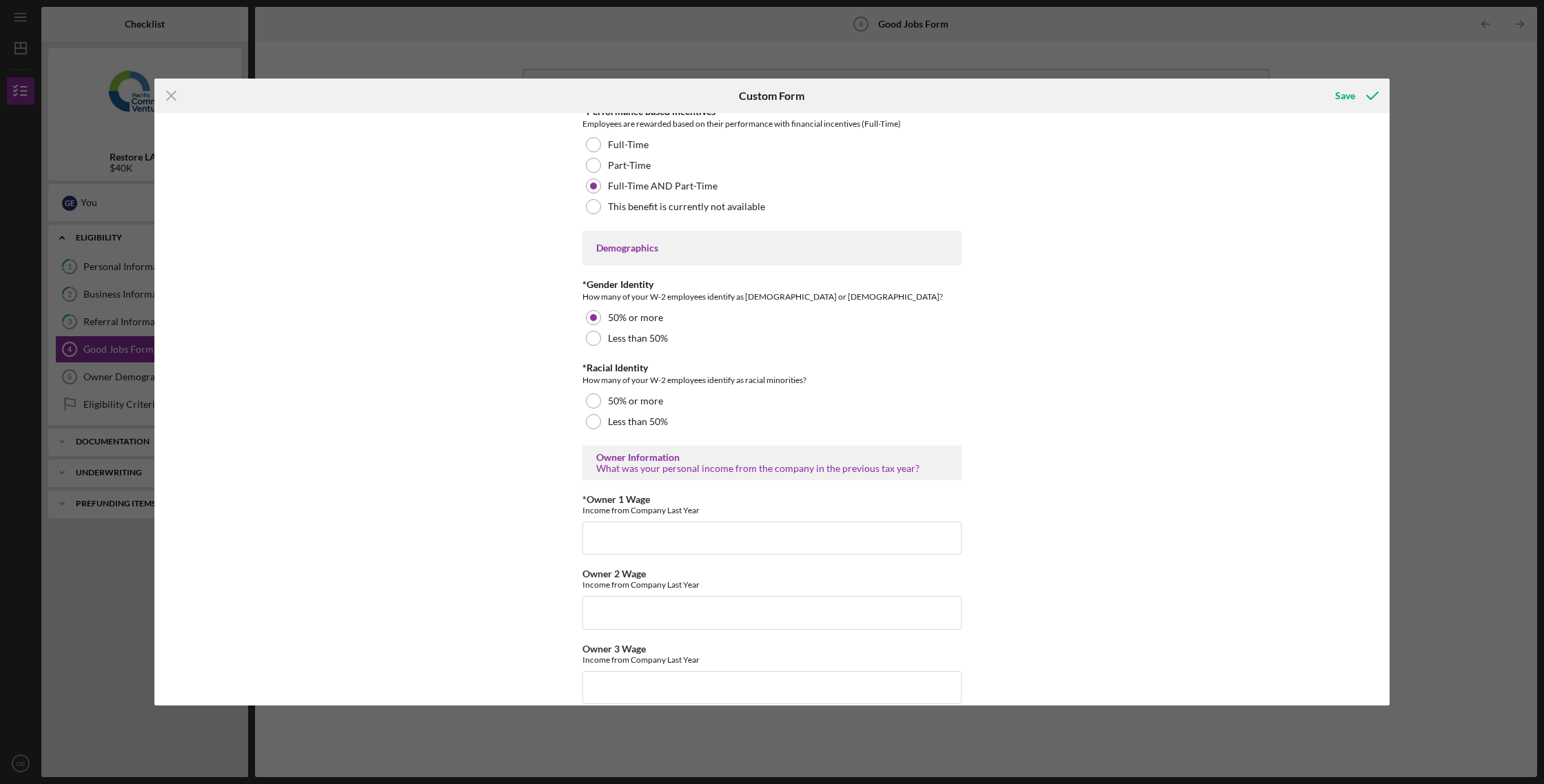
scroll to position [1865, 0]
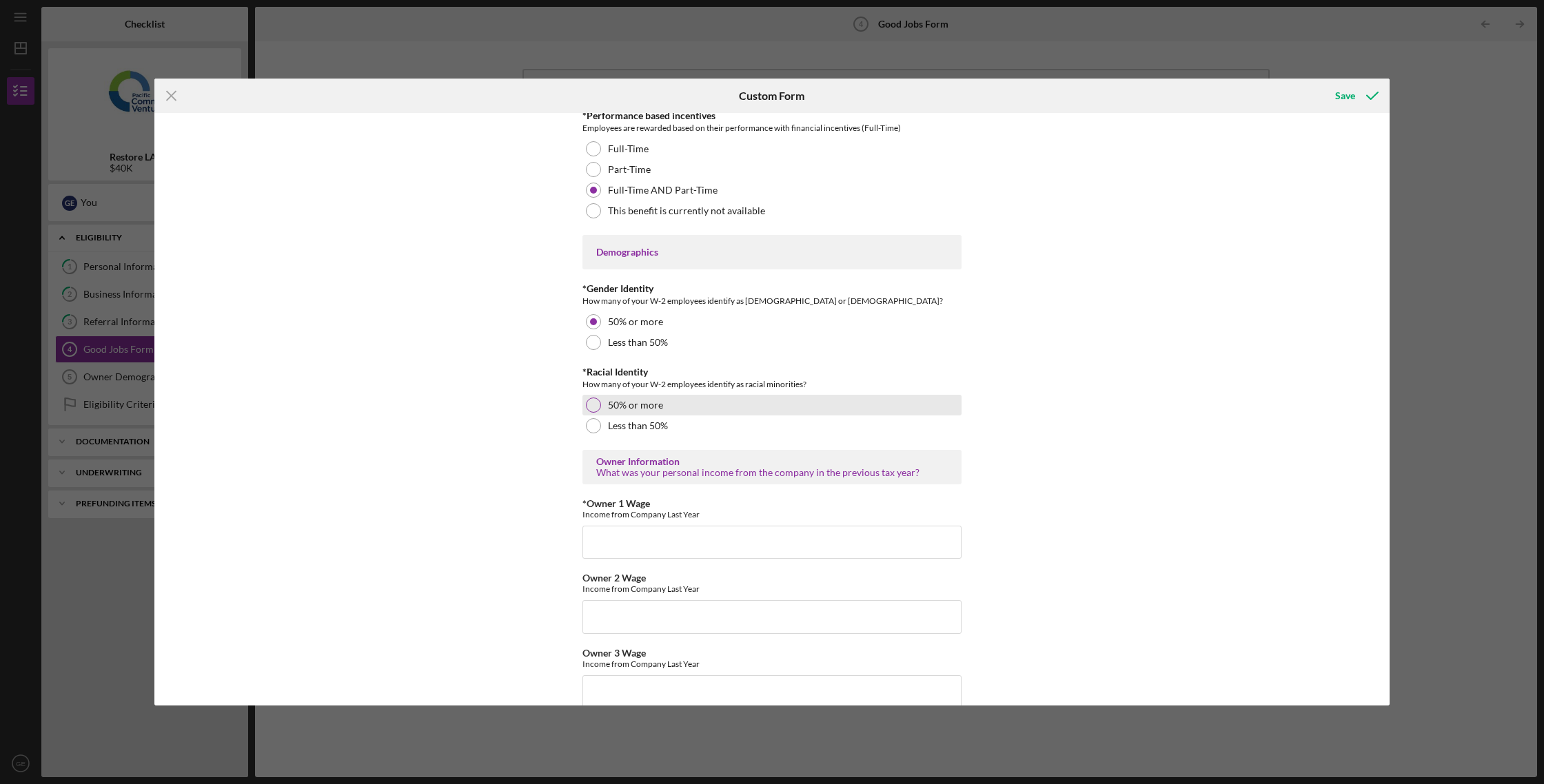
click at [661, 413] on div "50% or more" at bounding box center [772, 405] width 379 height 21
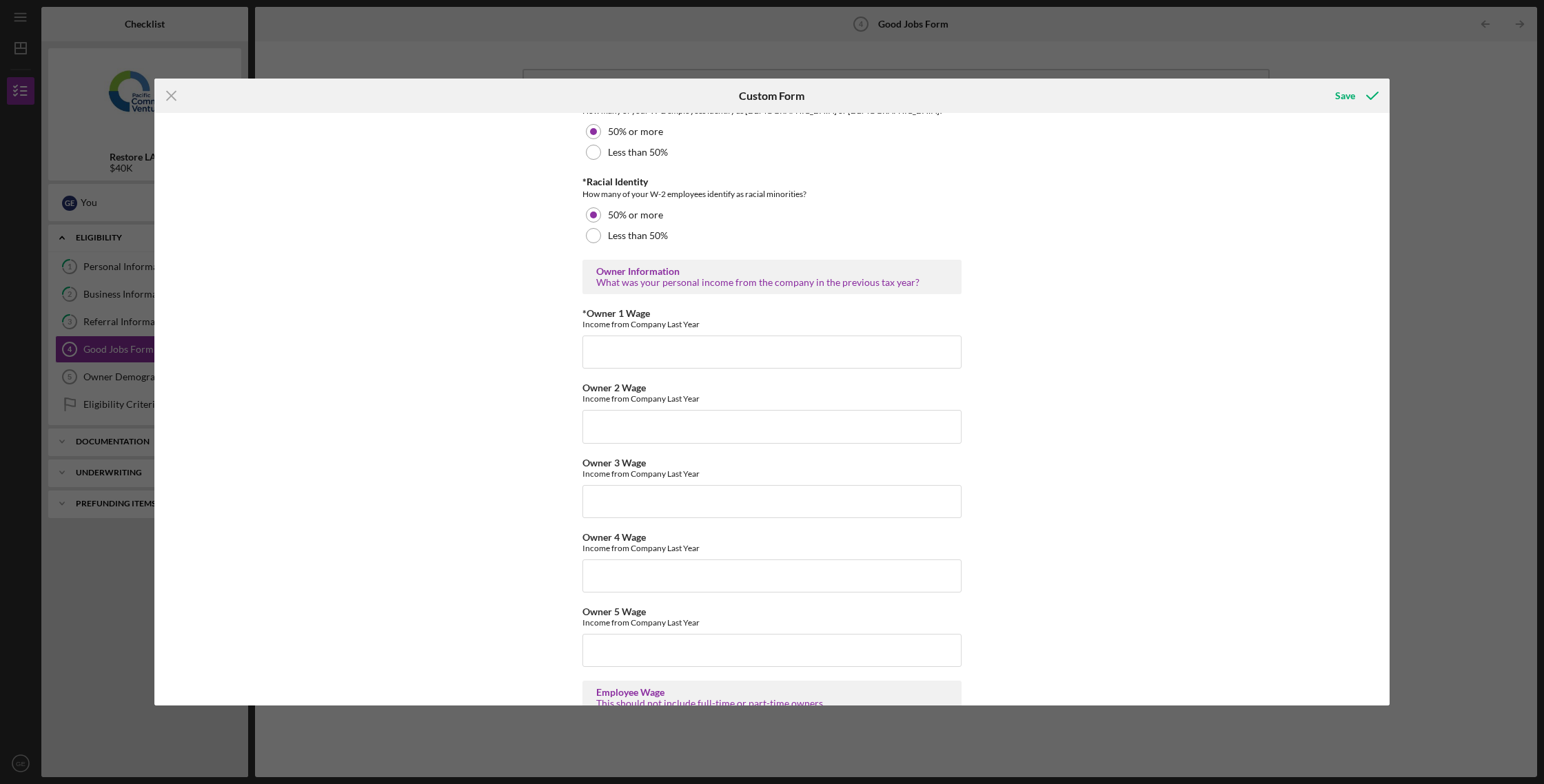
scroll to position [2053, 0]
click at [670, 360] on input "*Owner 1 Wage" at bounding box center [772, 355] width 379 height 33
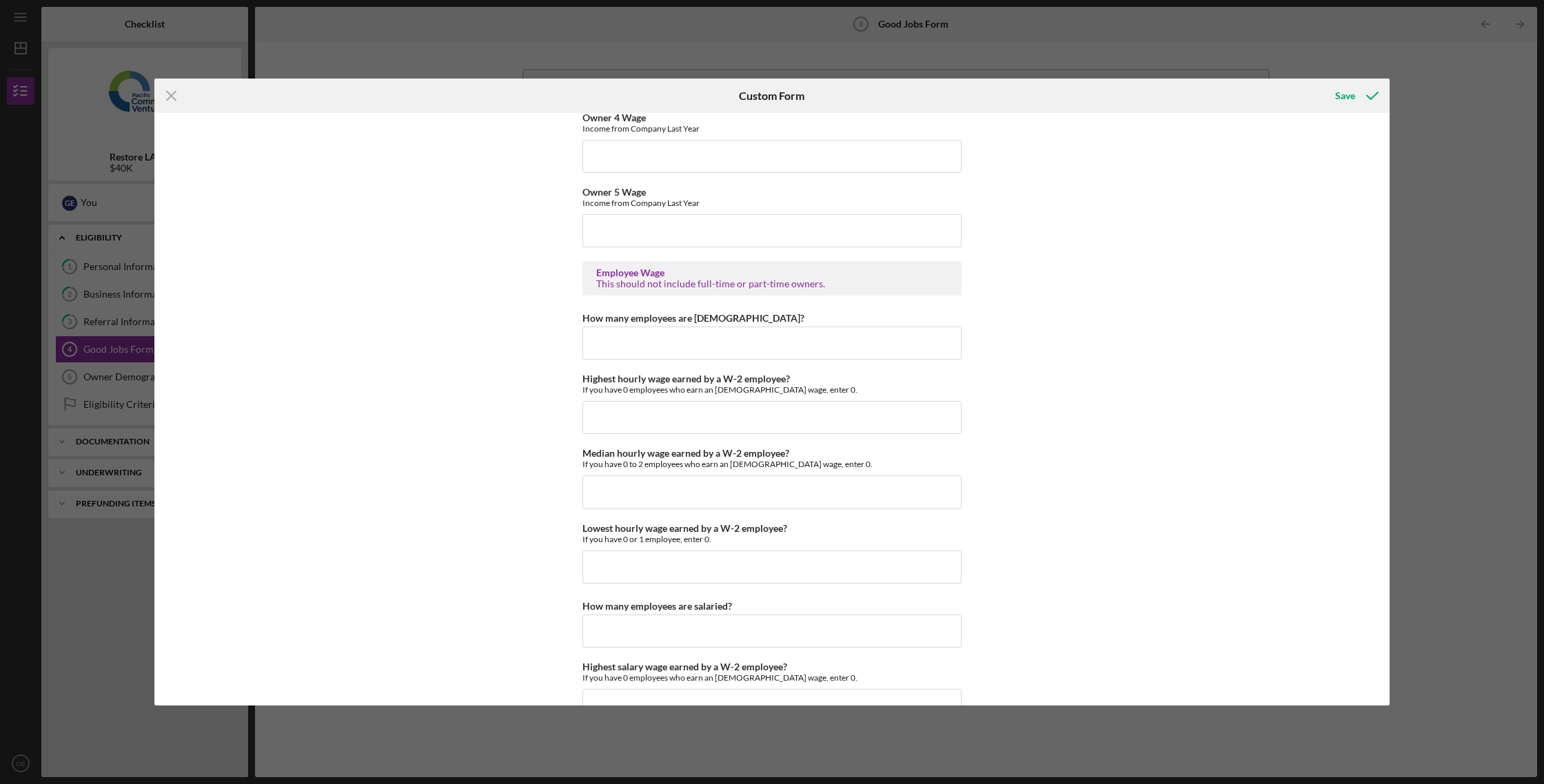
scroll to position [2476, 0]
type input "142000"
click at [760, 349] on input "How many employees are [DEMOGRAPHIC_DATA]?" at bounding box center [772, 342] width 379 height 33
type input "1"
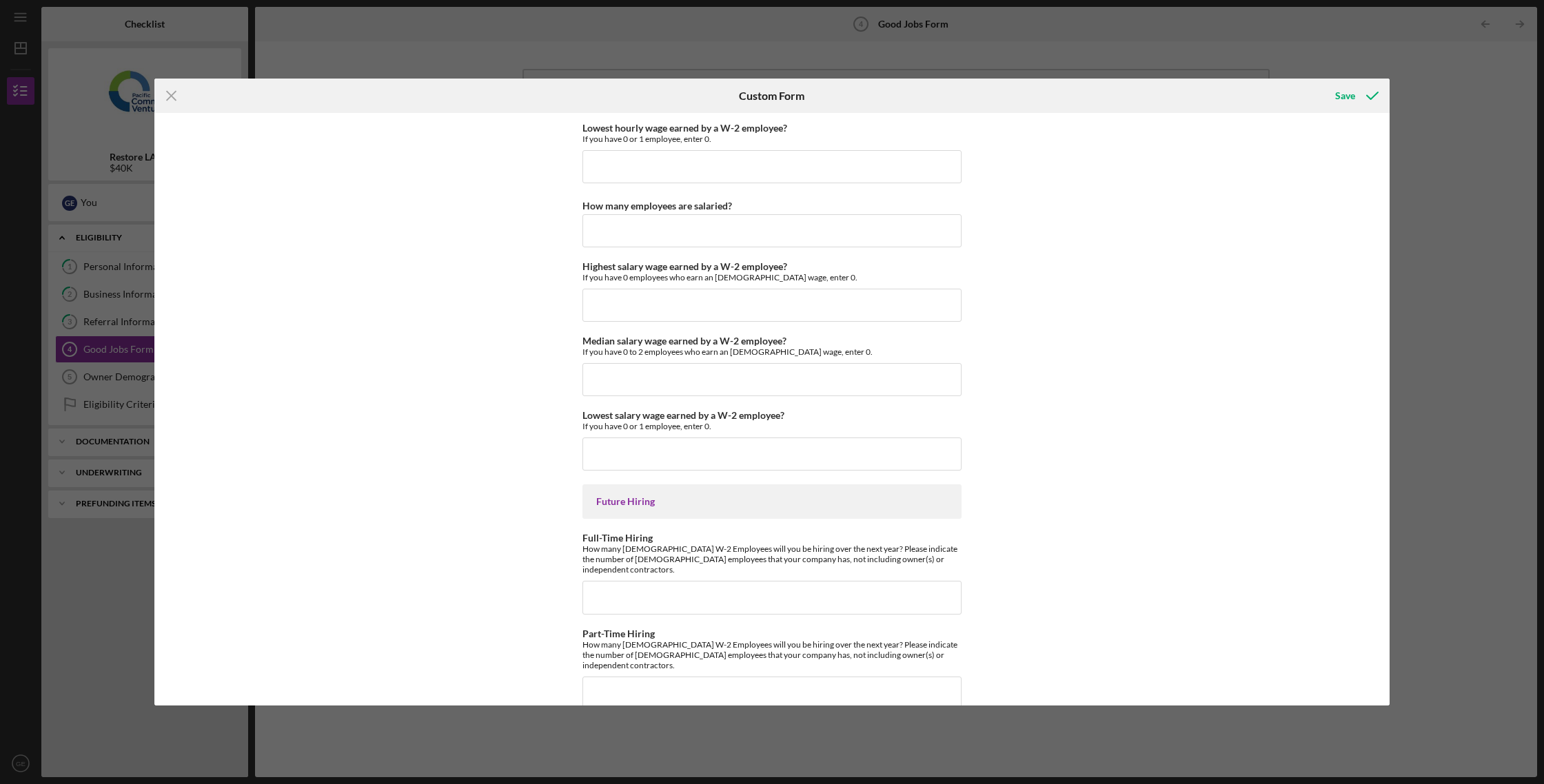
scroll to position [2879, 0]
type input "0"
click at [675, 578] on input "Full-Time Hiring" at bounding box center [772, 594] width 379 height 33
type input "0"
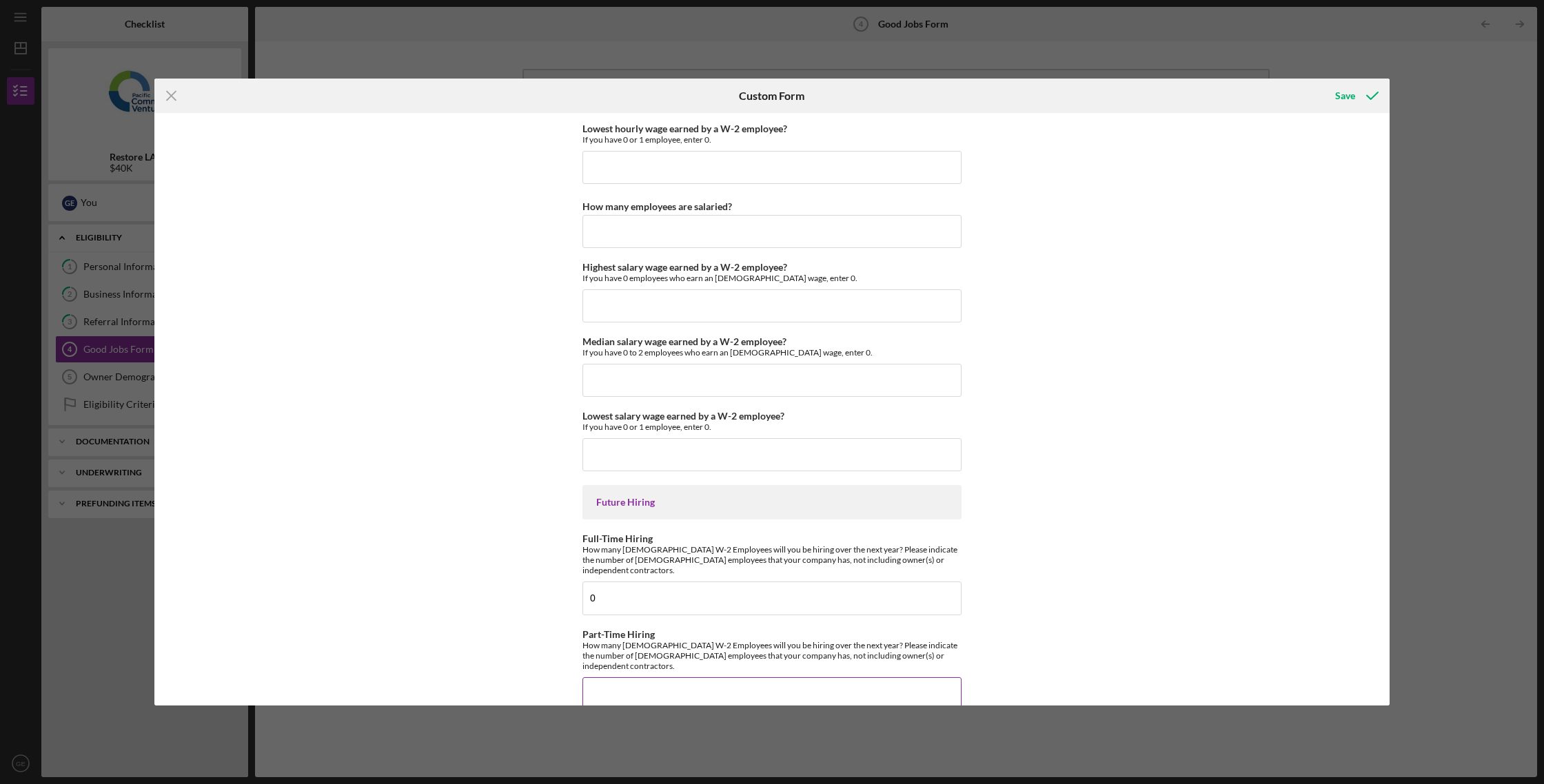
click at [662, 677] on input "Part-Time Hiring" at bounding box center [772, 693] width 379 height 33
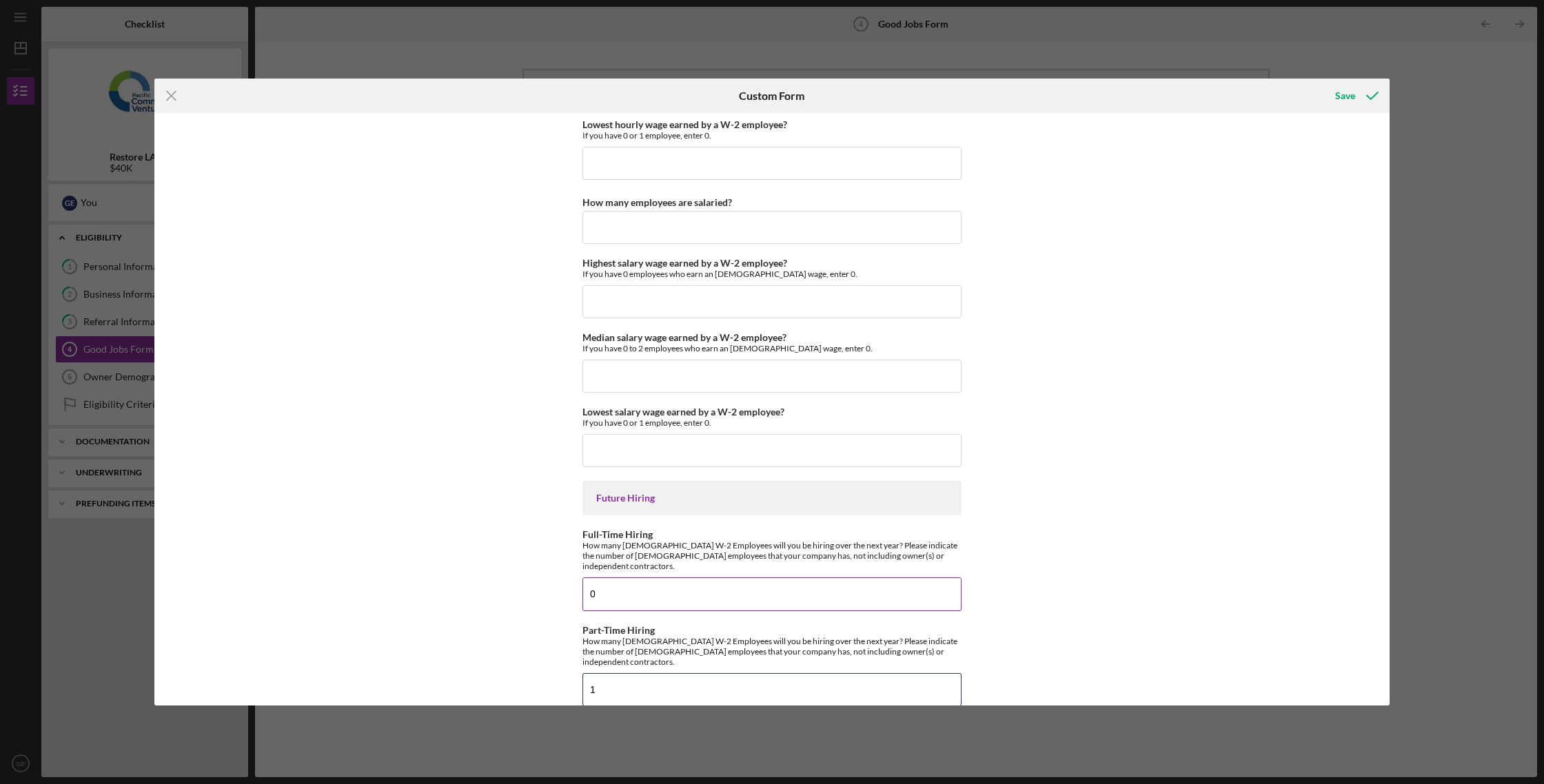
type input "1"
drag, startPoint x: 939, startPoint y: 540, endPoint x: 964, endPoint y: 543, distance: 25.2
click at [939, 541] on div "How many [DEMOGRAPHIC_DATA] W-2 Employees will you be hiring over the next year…" at bounding box center [772, 555] width 379 height 31
click at [1354, 95] on div "Save" at bounding box center [1345, 95] width 20 height 28
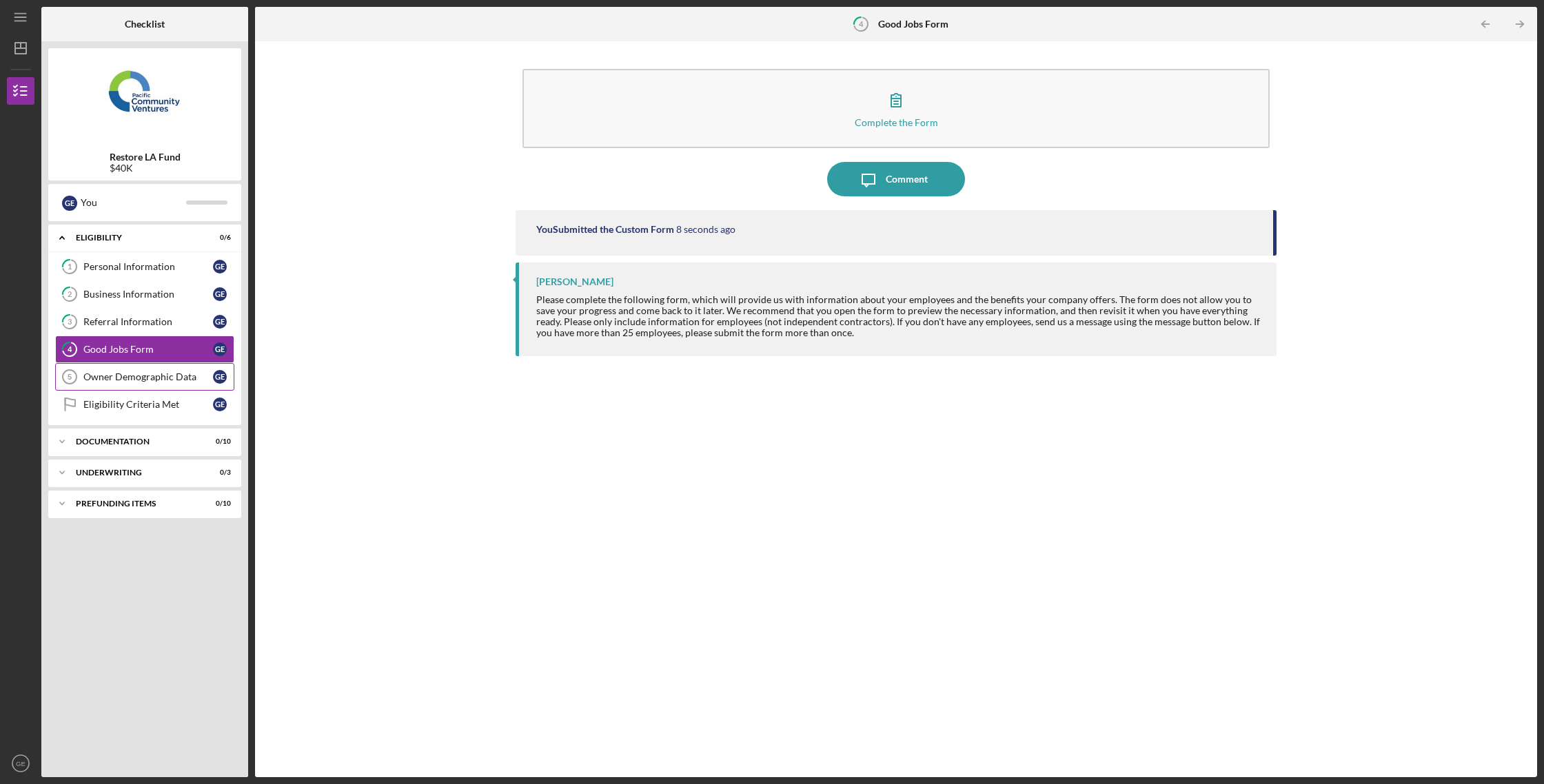
click at [123, 376] on div "Owner Demographic Data" at bounding box center [148, 376] width 130 height 11
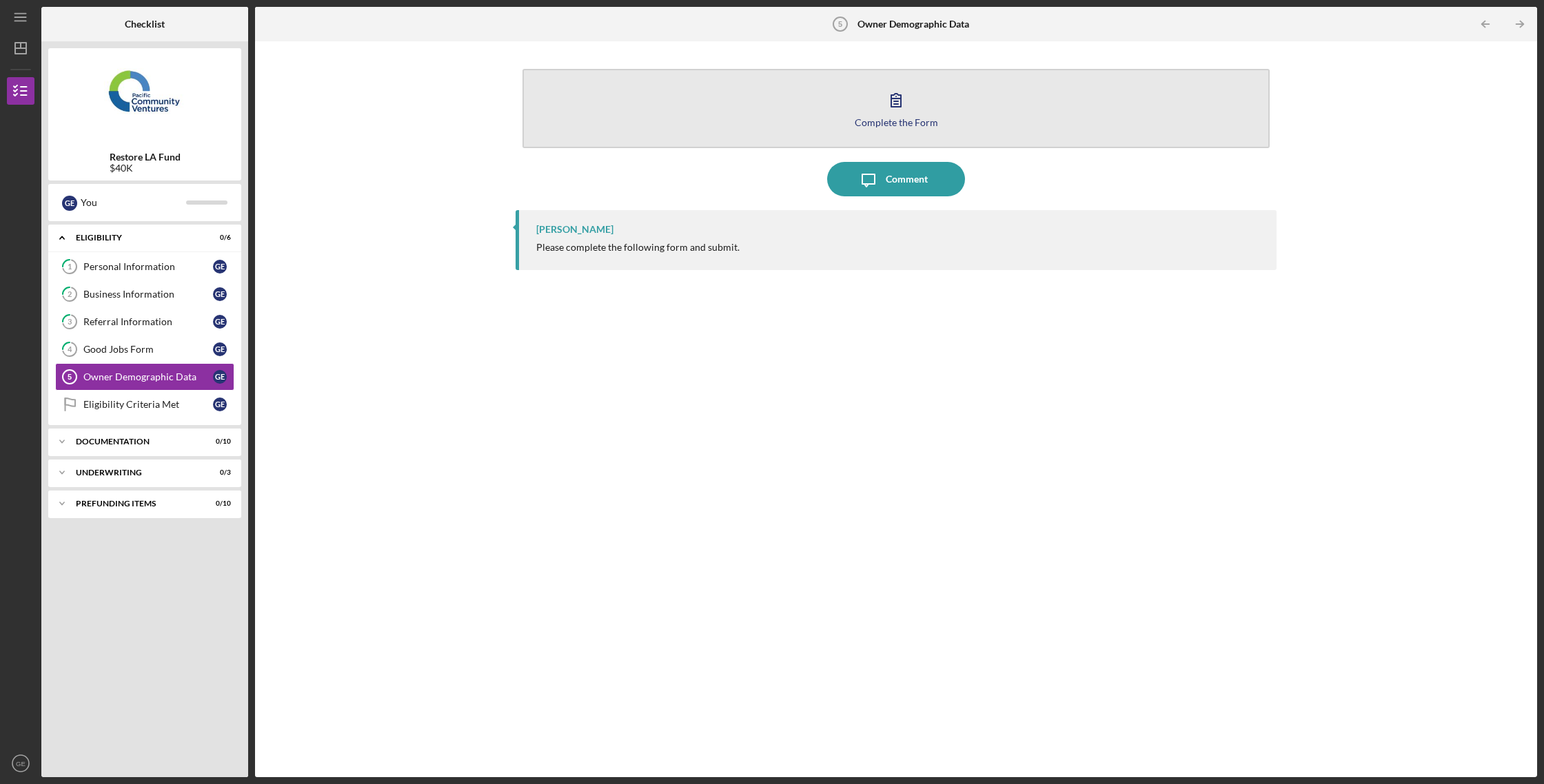
click at [872, 114] on button "Complete the Form Form" at bounding box center [895, 109] width 747 height 79
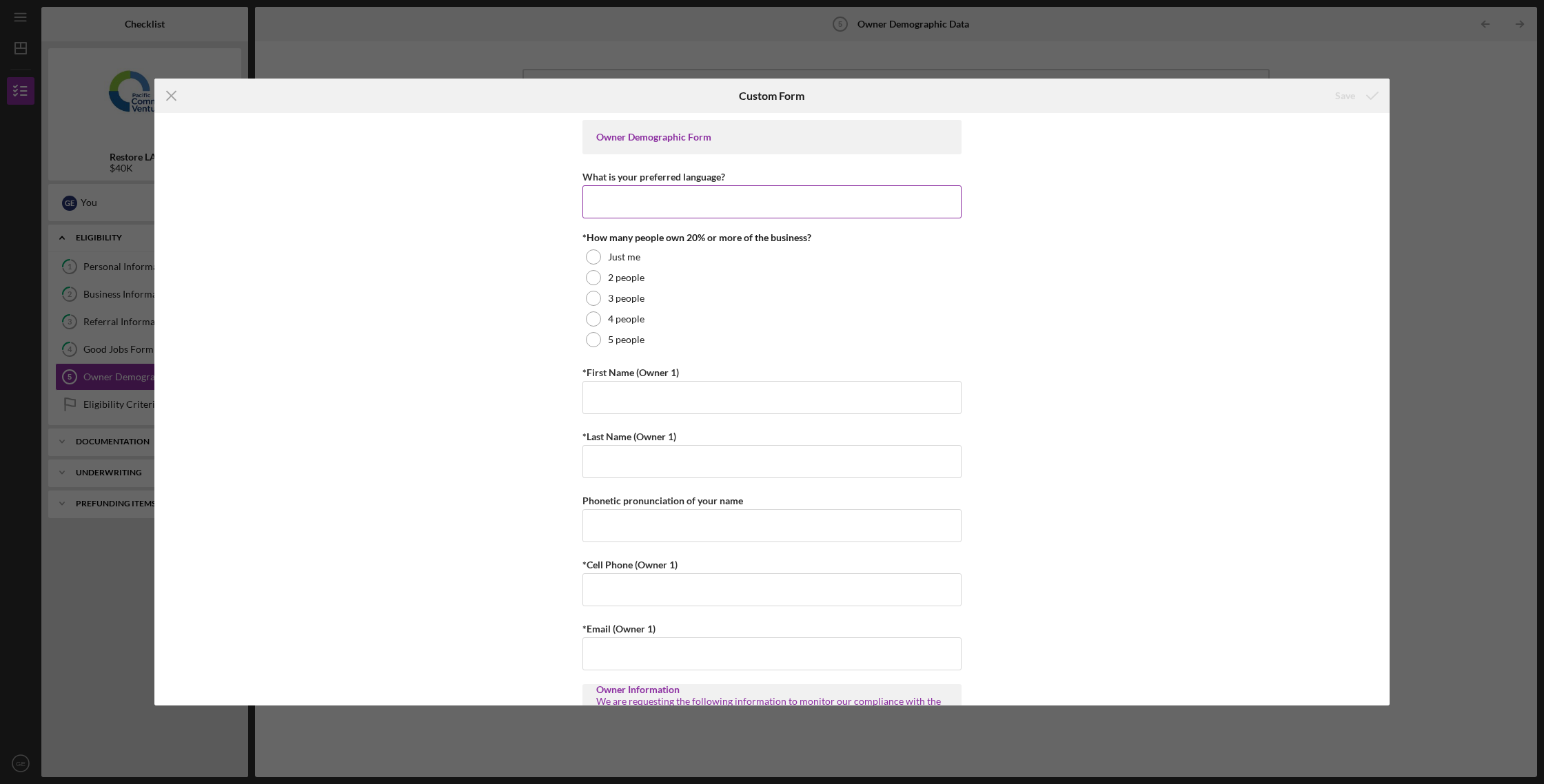
click at [778, 215] on input "What is your preferred language?" at bounding box center [772, 201] width 379 height 33
type input "English"
click at [642, 264] on div "Just me" at bounding box center [772, 257] width 379 height 21
click at [626, 388] on input "*First Name (Owner 1)" at bounding box center [772, 397] width 379 height 33
type input "[PERSON_NAME]"
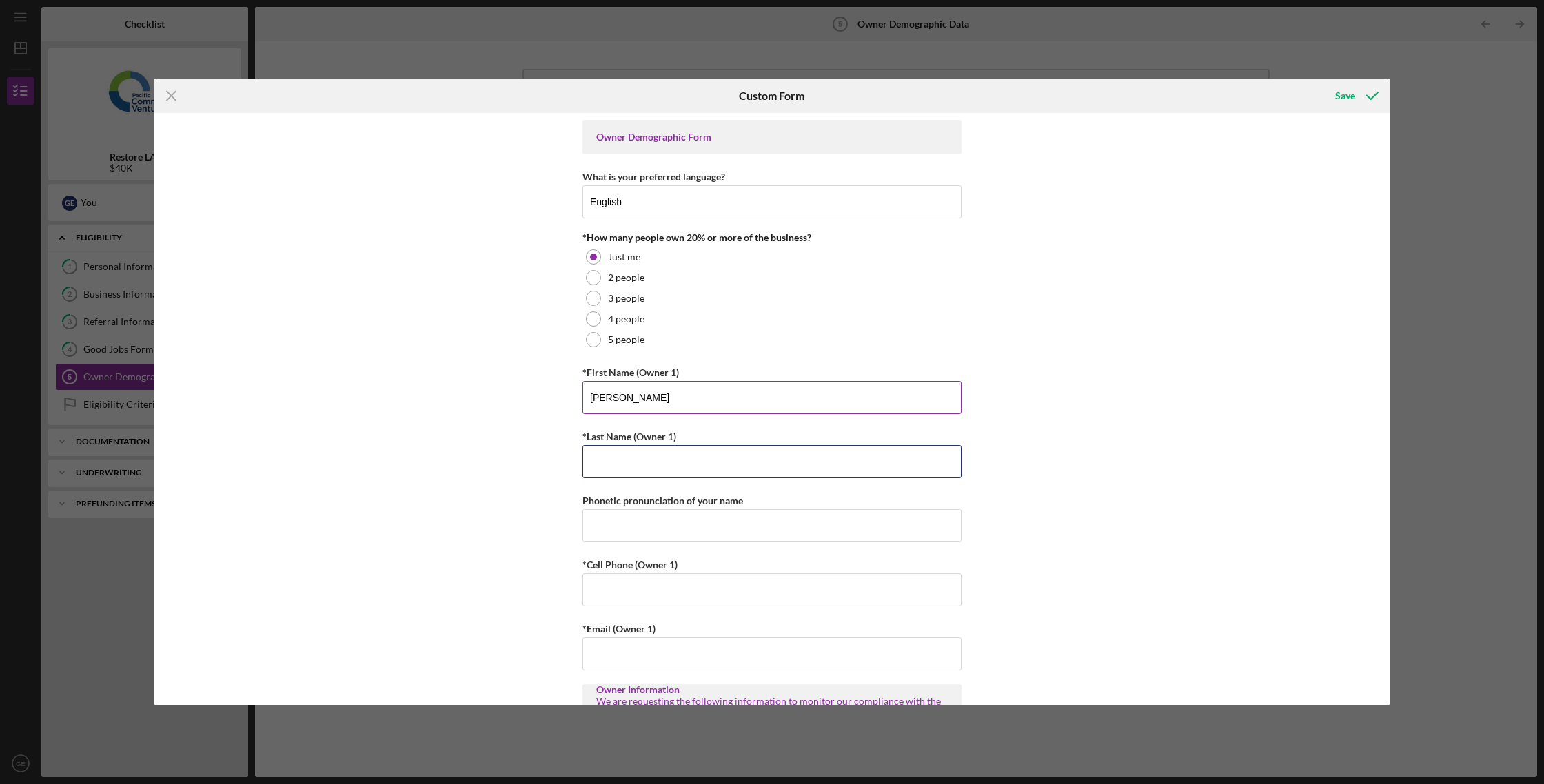
type input "[PERSON_NAME]"
type input "8186513252"
type input "[PERSON_NAME][EMAIL_ADDRESS][DOMAIN_NAME]"
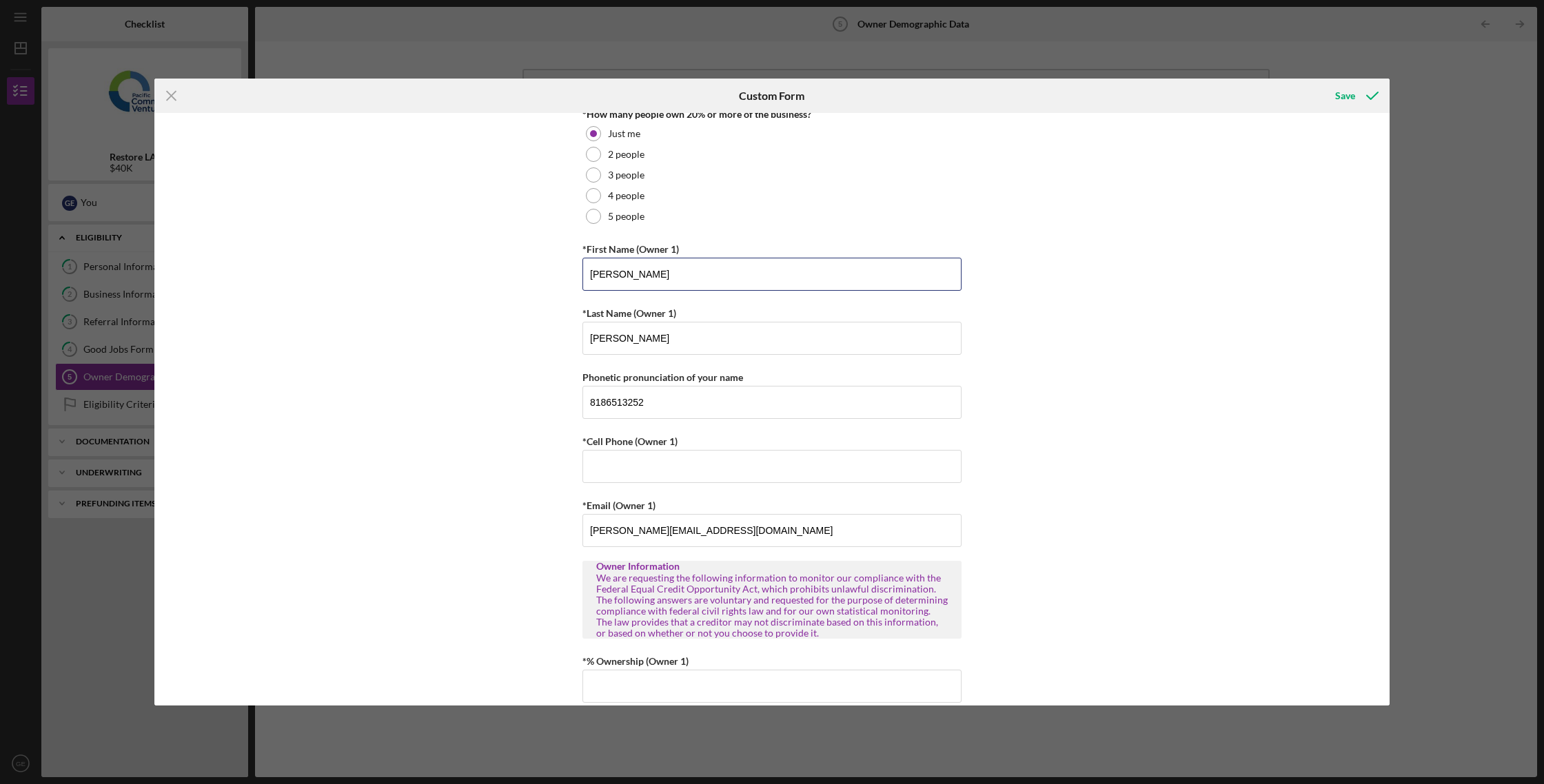
scroll to position [124, 0]
drag, startPoint x: 668, startPoint y: 410, endPoint x: 552, endPoint y: 404, distance: 116.2
click at [552, 404] on div "Owner Demographic Form What is your preferred language? English *How many peopl…" at bounding box center [772, 409] width 1235 height 593
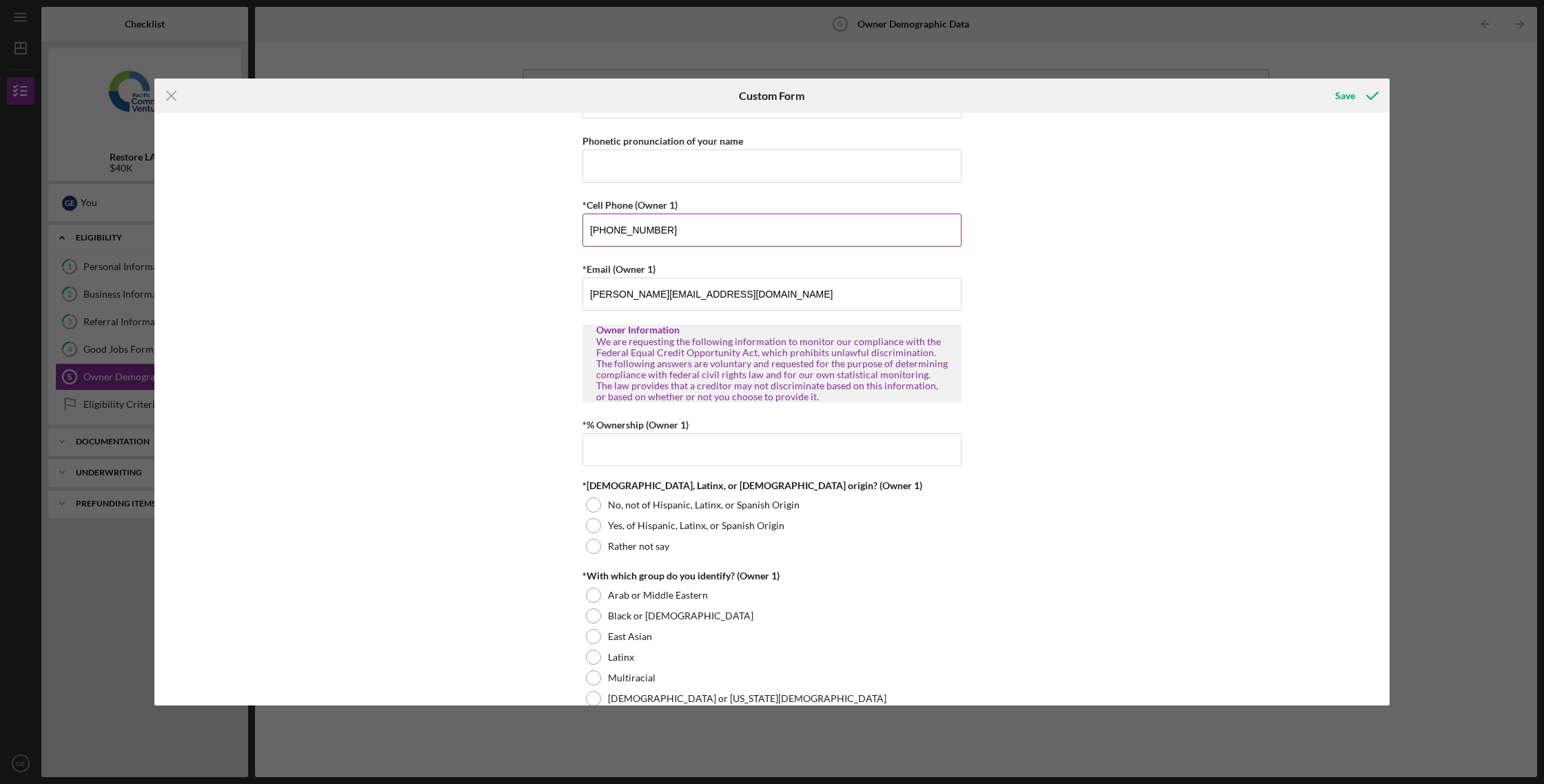
scroll to position [376, 0]
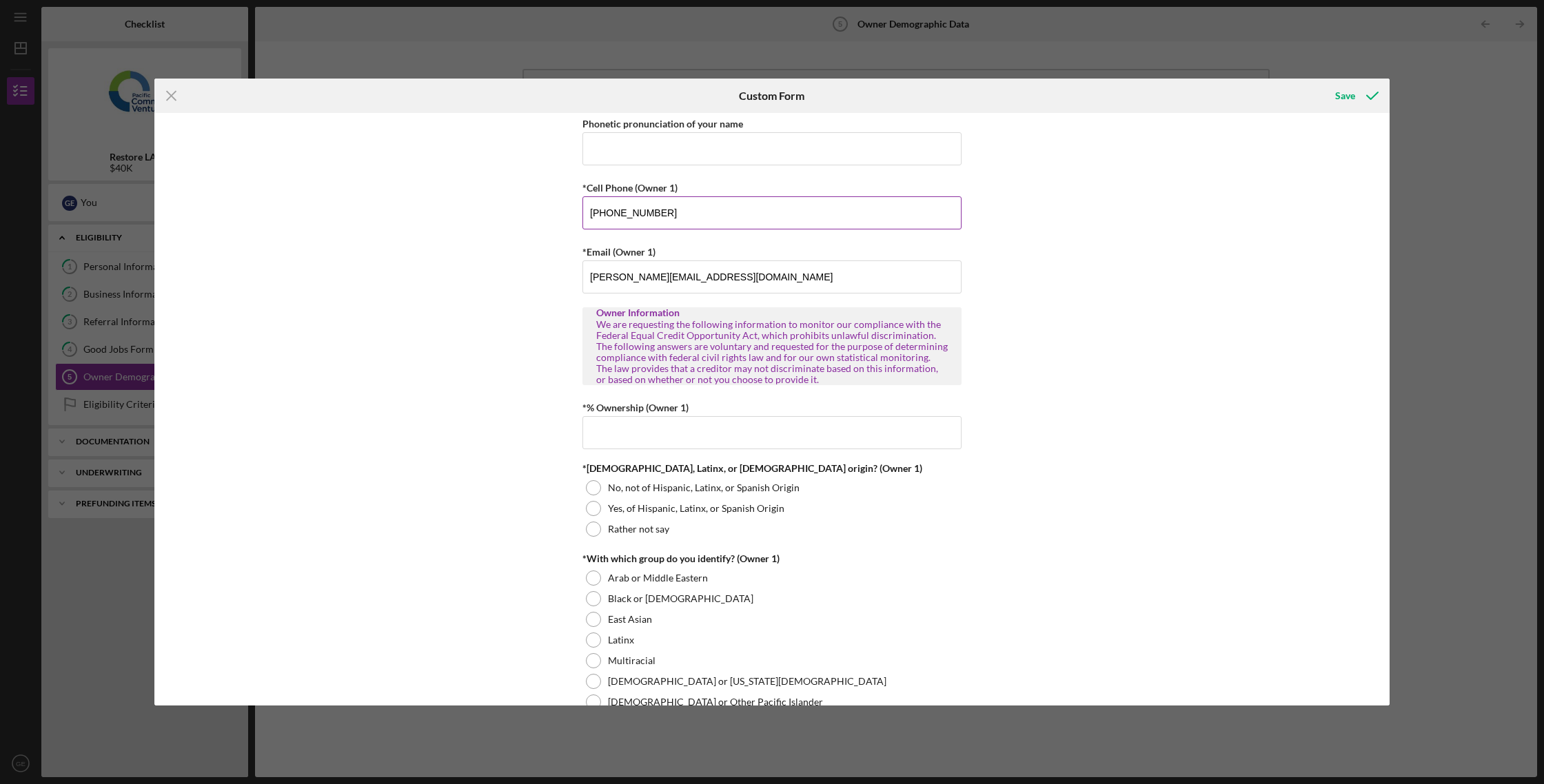
type input "[PHONE_NUMBER]"
click at [627, 437] on input "*% Ownership (Owner 1)" at bounding box center [772, 432] width 379 height 33
type input "100.00000%"
click at [595, 494] on div at bounding box center [593, 491] width 15 height 15
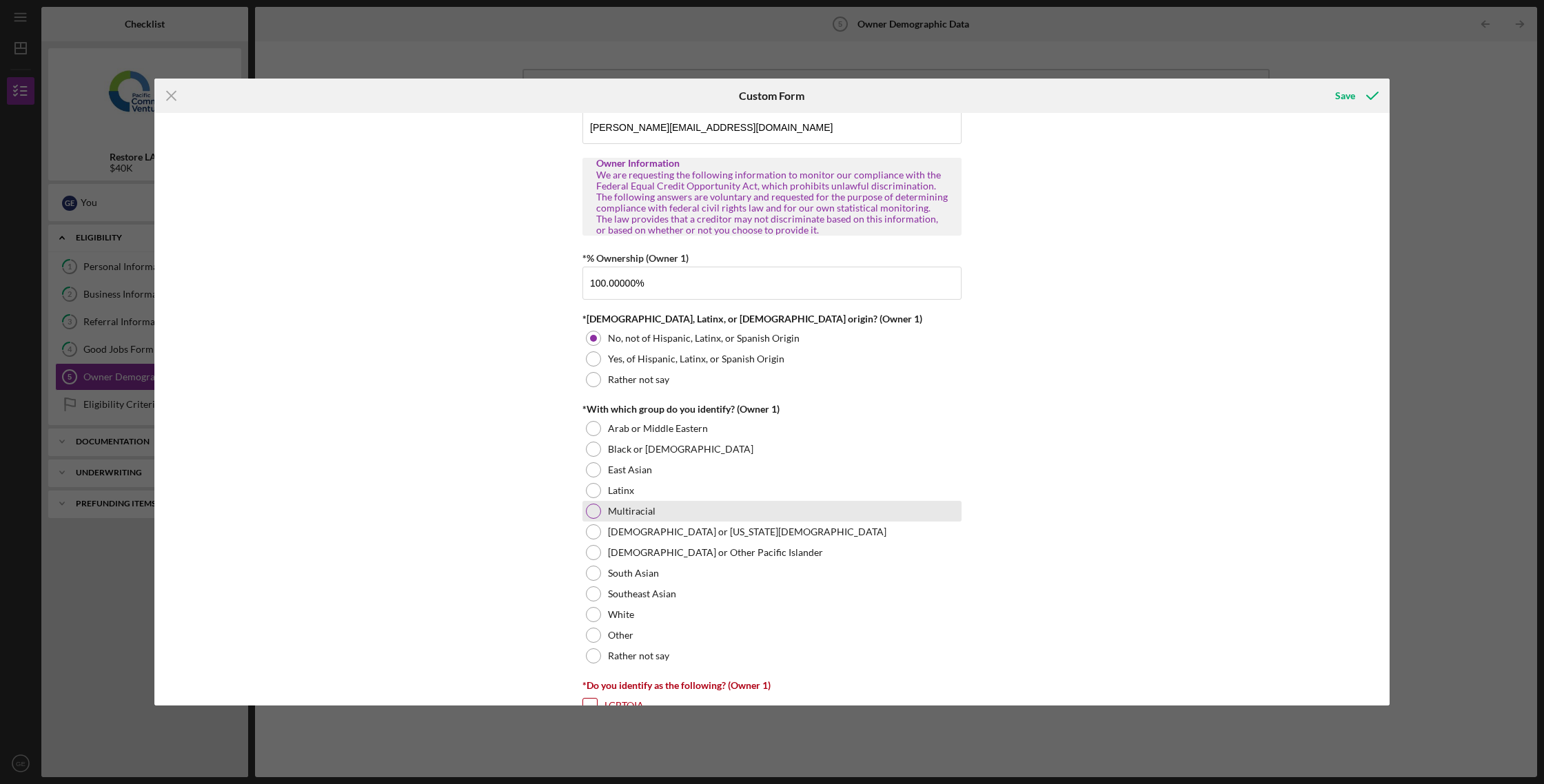
scroll to position [529, 0]
click at [593, 508] on div at bounding box center [593, 509] width 15 height 15
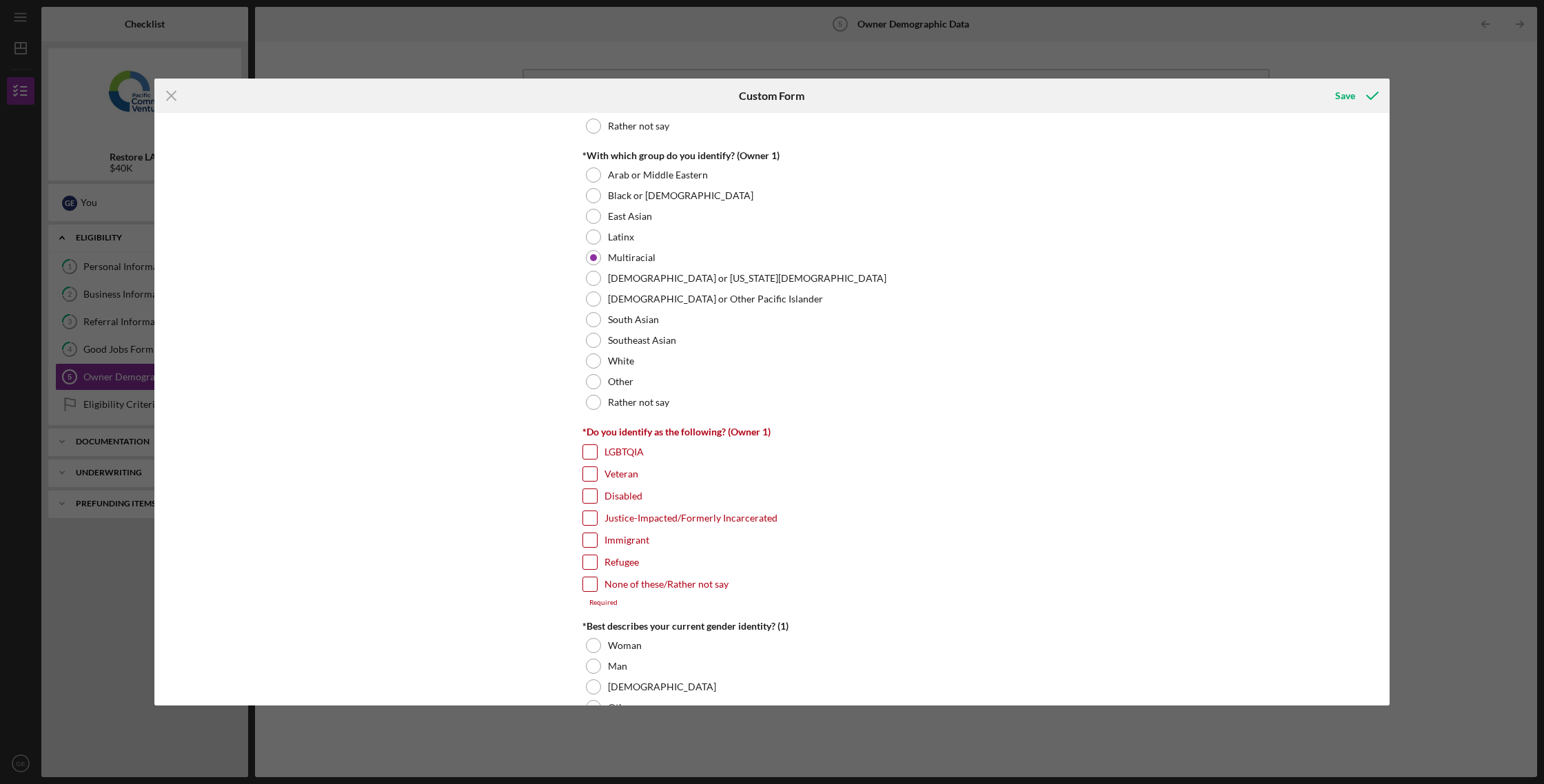
scroll to position [781, 0]
click at [583, 540] on input "Immigrant" at bounding box center [590, 539] width 13 height 13
checkbox input "true"
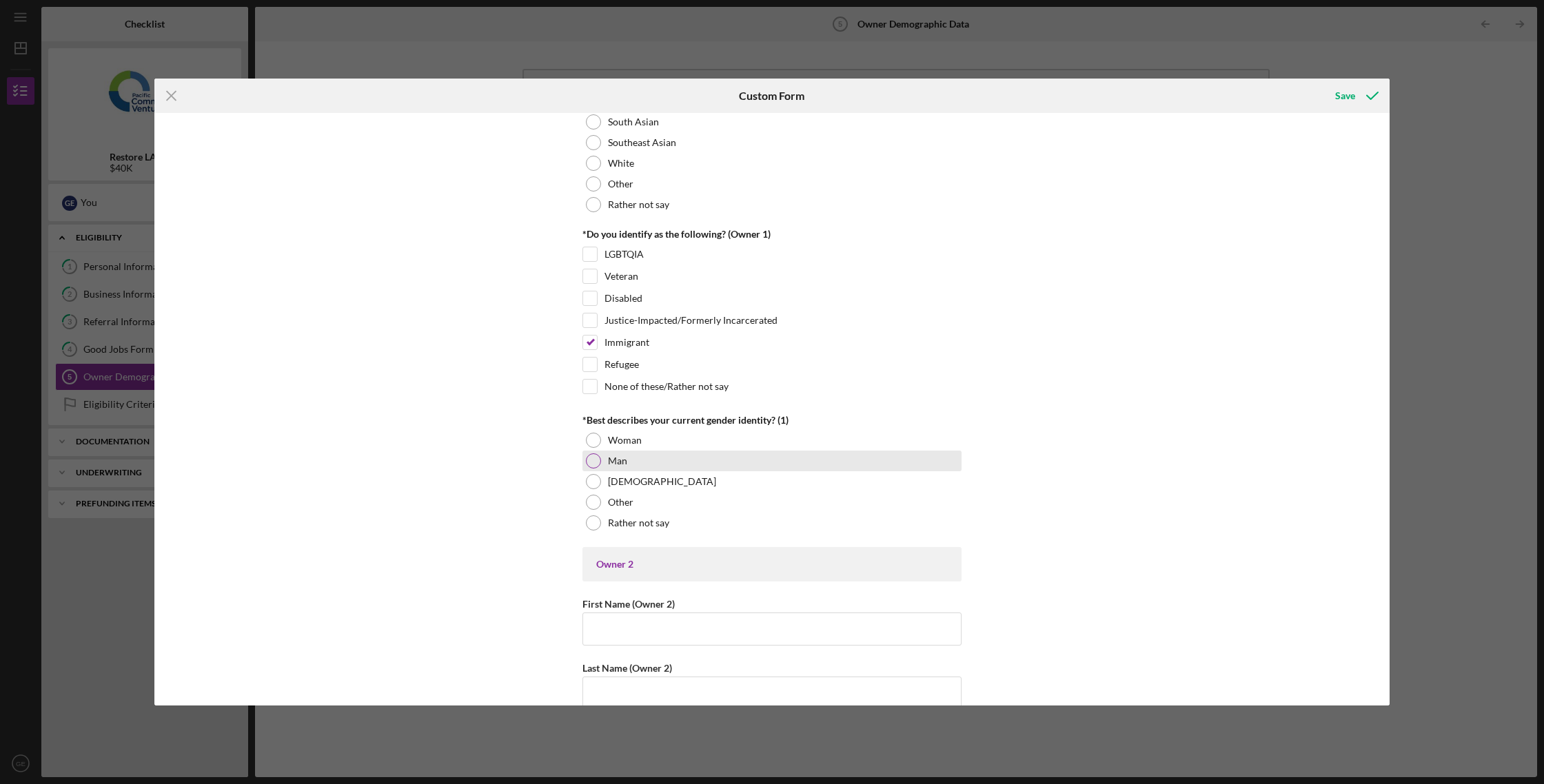
click at [598, 464] on div "Man" at bounding box center [772, 461] width 379 height 21
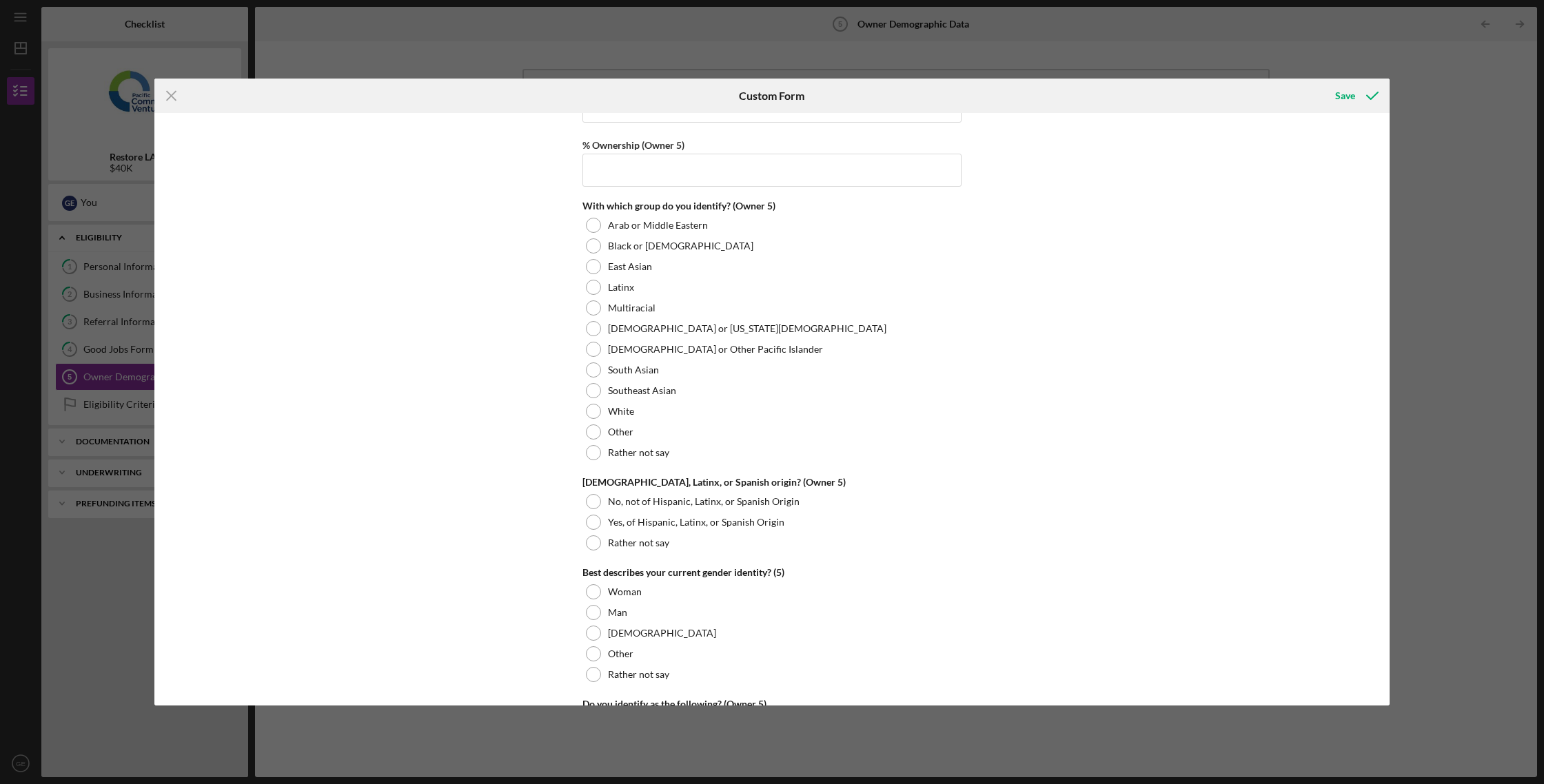
scroll to position [5096, 0]
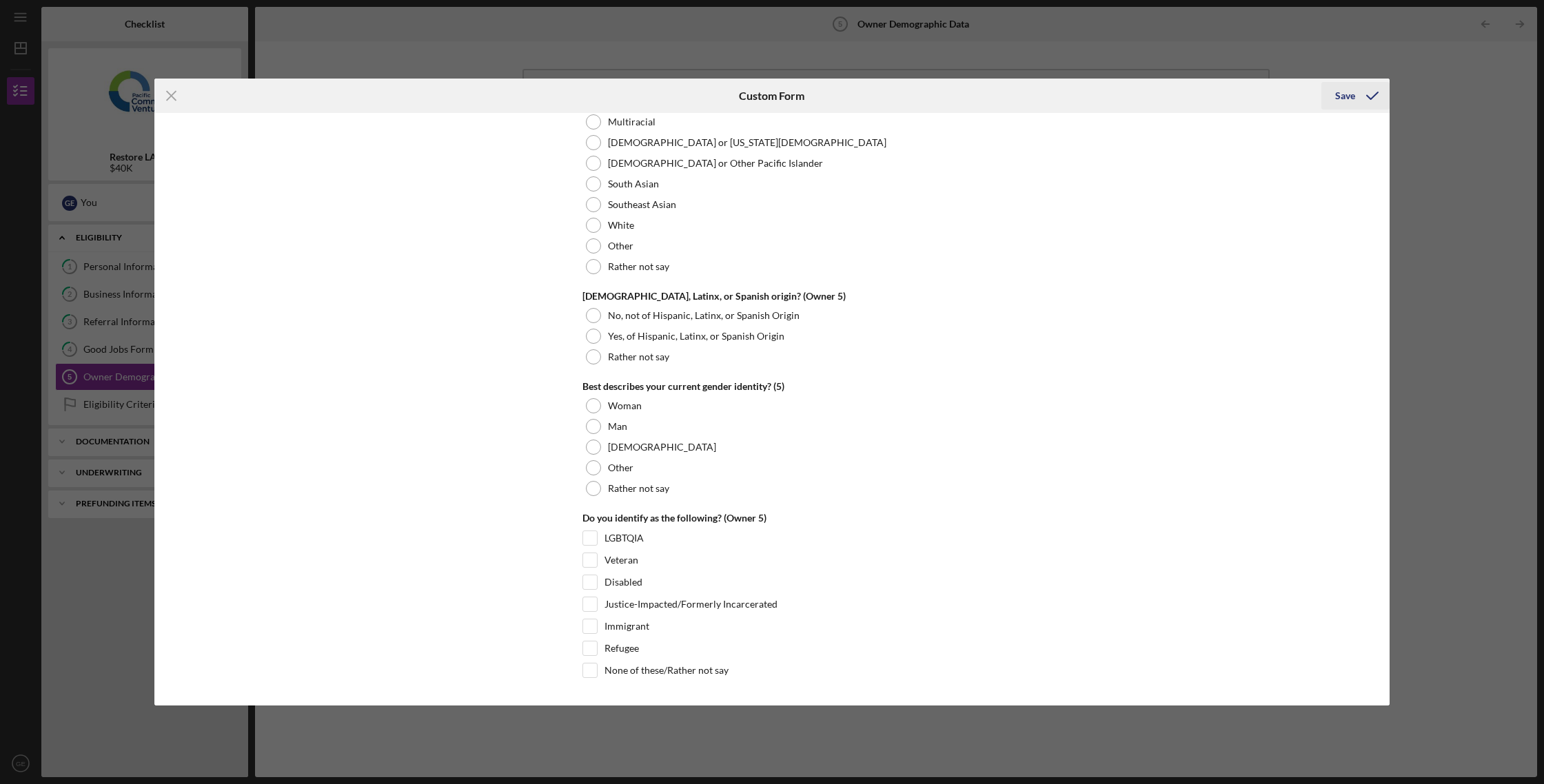
click at [1347, 95] on div "Save" at bounding box center [1345, 95] width 20 height 28
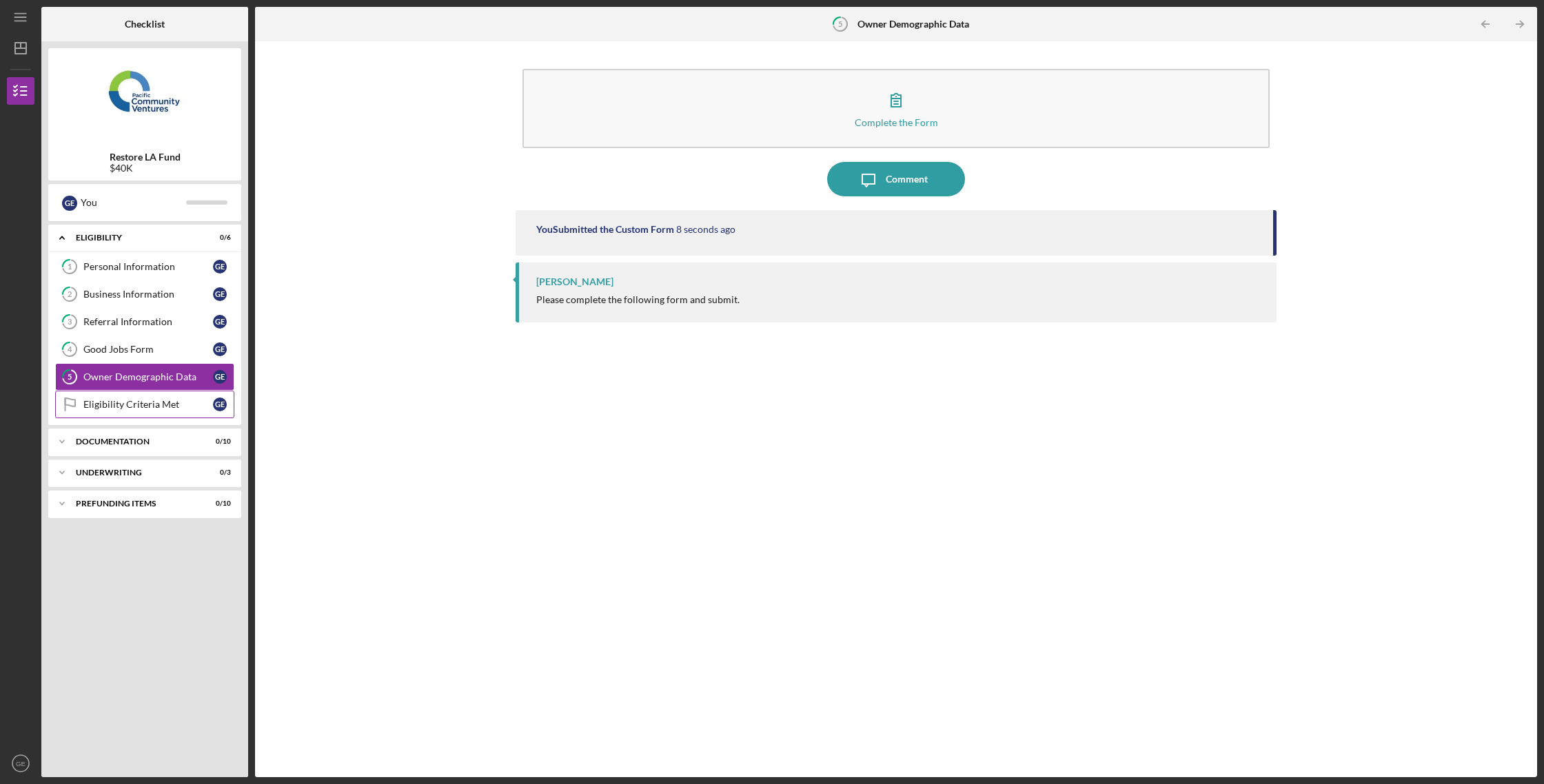
click at [142, 403] on div "Eligibility Criteria Met" at bounding box center [148, 404] width 130 height 11
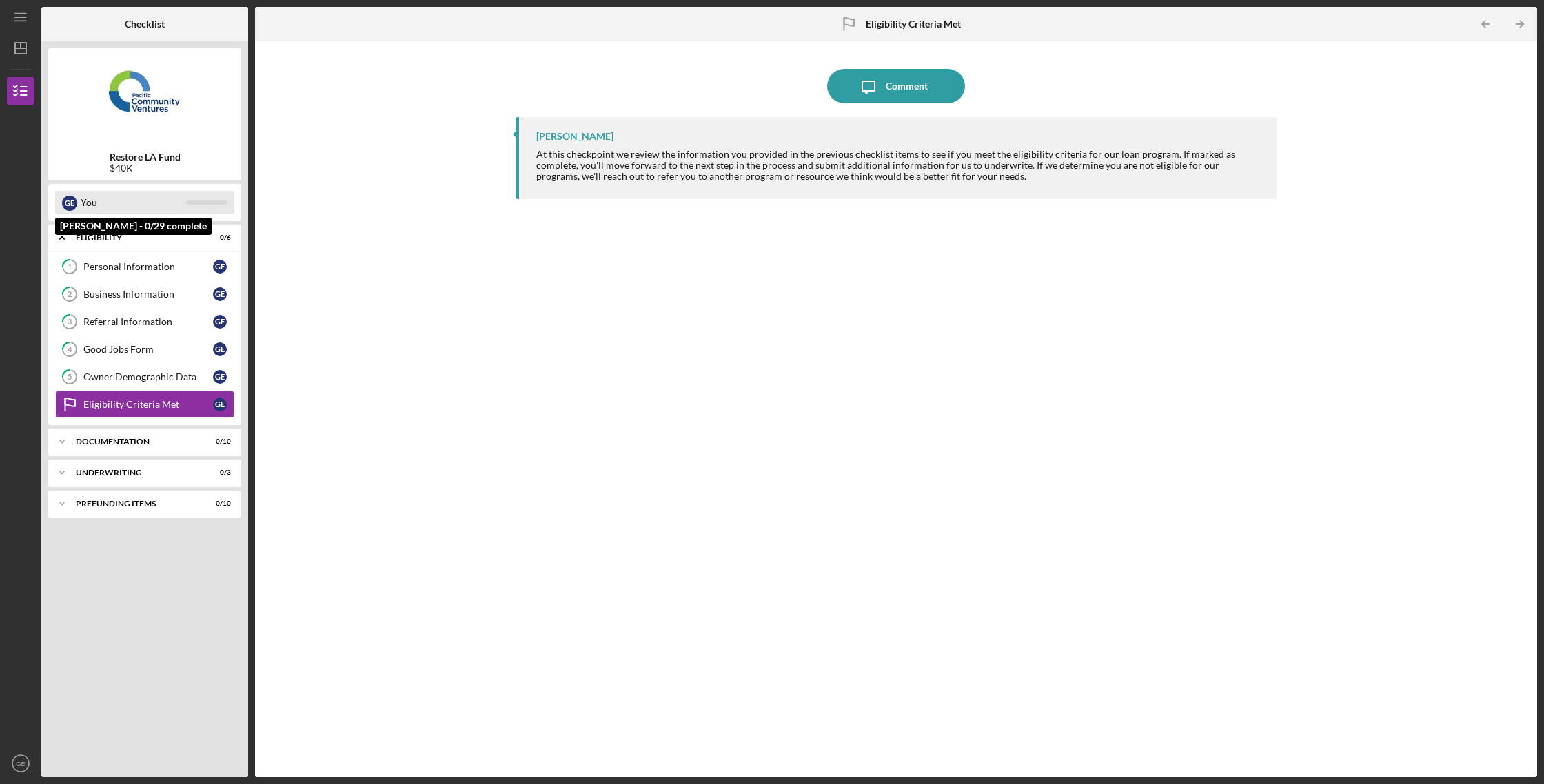
click at [200, 199] on div "[PERSON_NAME]" at bounding box center [144, 203] width 179 height 24
click at [93, 262] on div "Personal Information" at bounding box center [148, 266] width 130 height 11
